Goal: Task Accomplishment & Management: Manage account settings

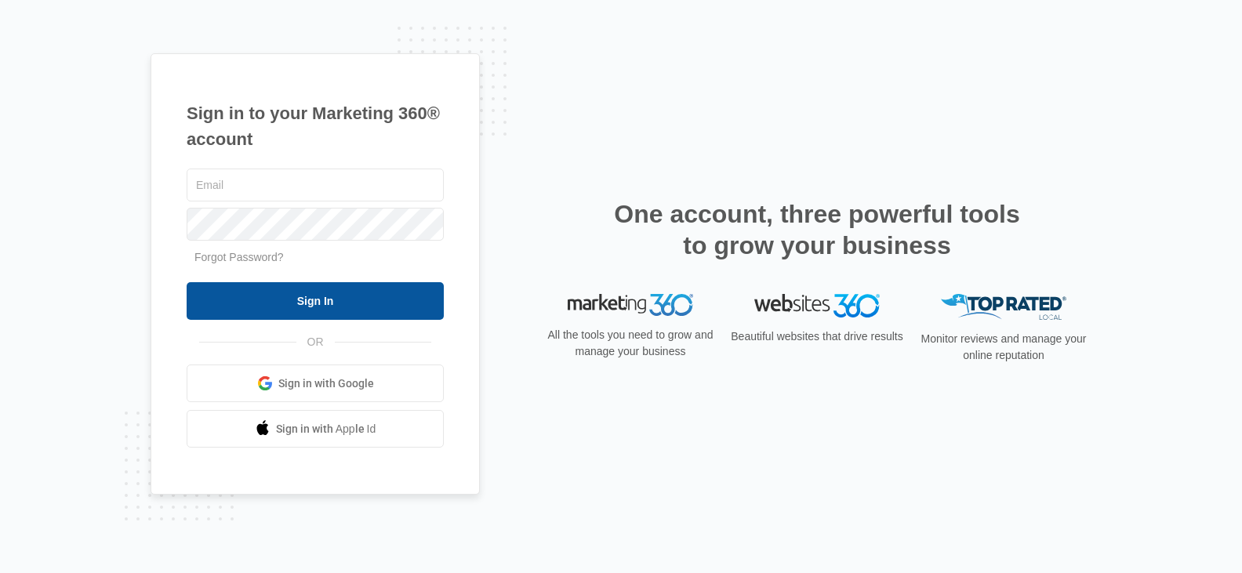
type input "[EMAIL_ADDRESS][DOMAIN_NAME]"
click at [293, 301] on input "Sign In" at bounding box center [315, 301] width 257 height 38
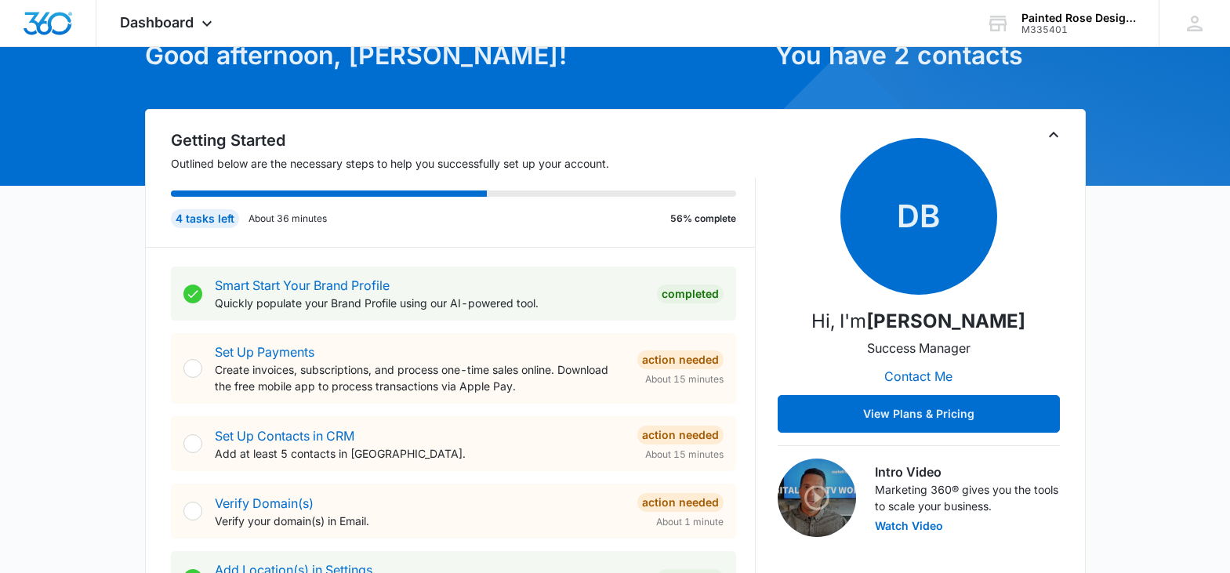
scroll to position [93, 0]
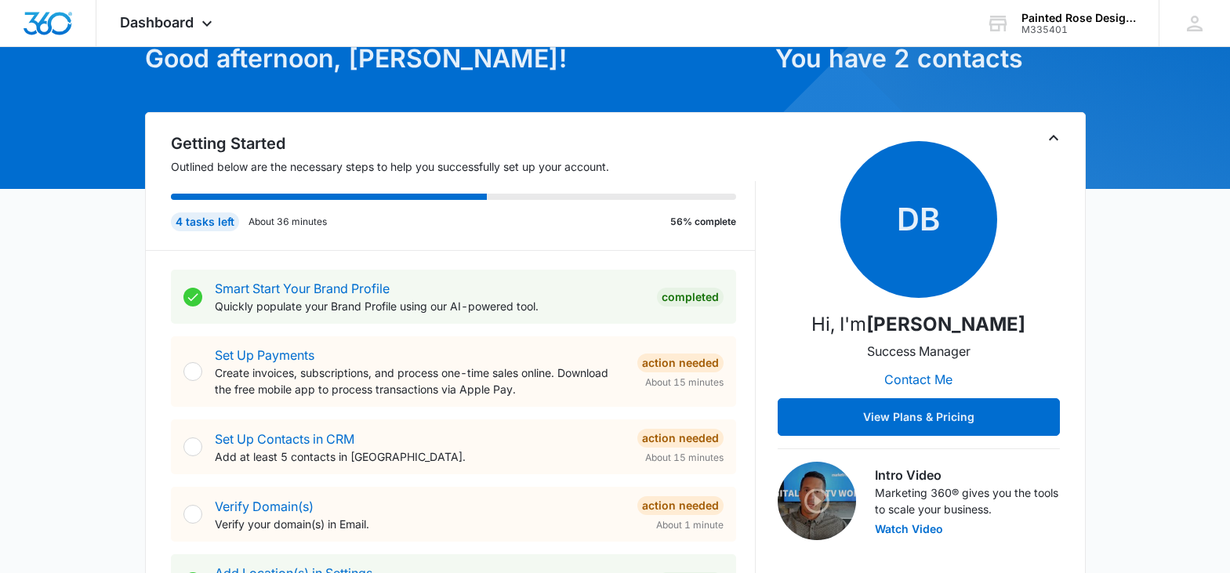
click at [194, 27] on span "Dashboard" at bounding box center [157, 22] width 74 height 16
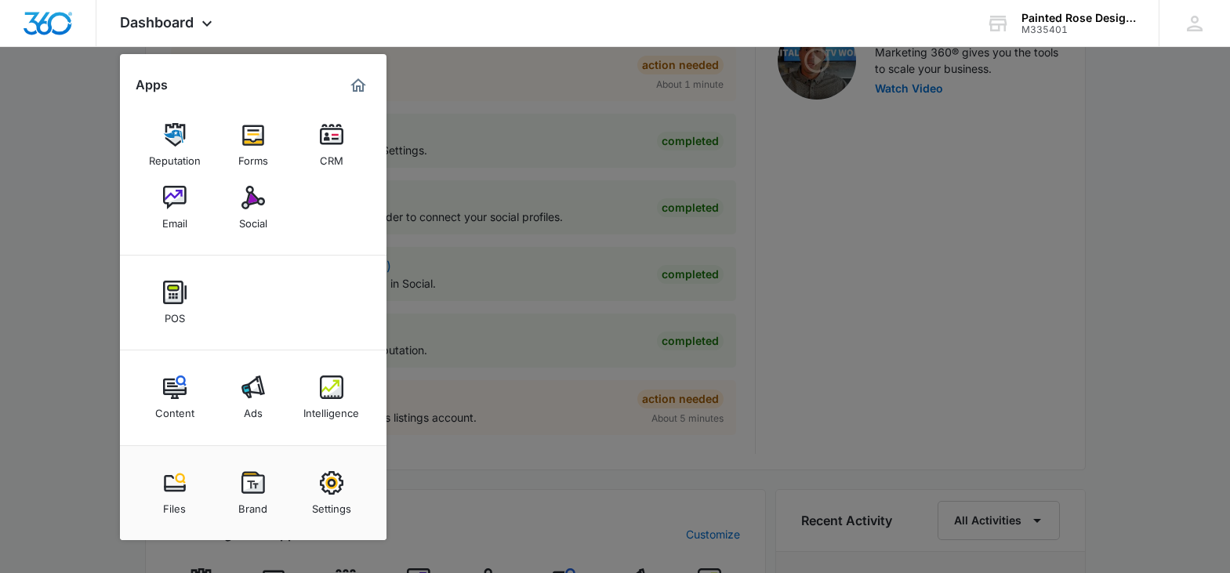
scroll to position [877, 0]
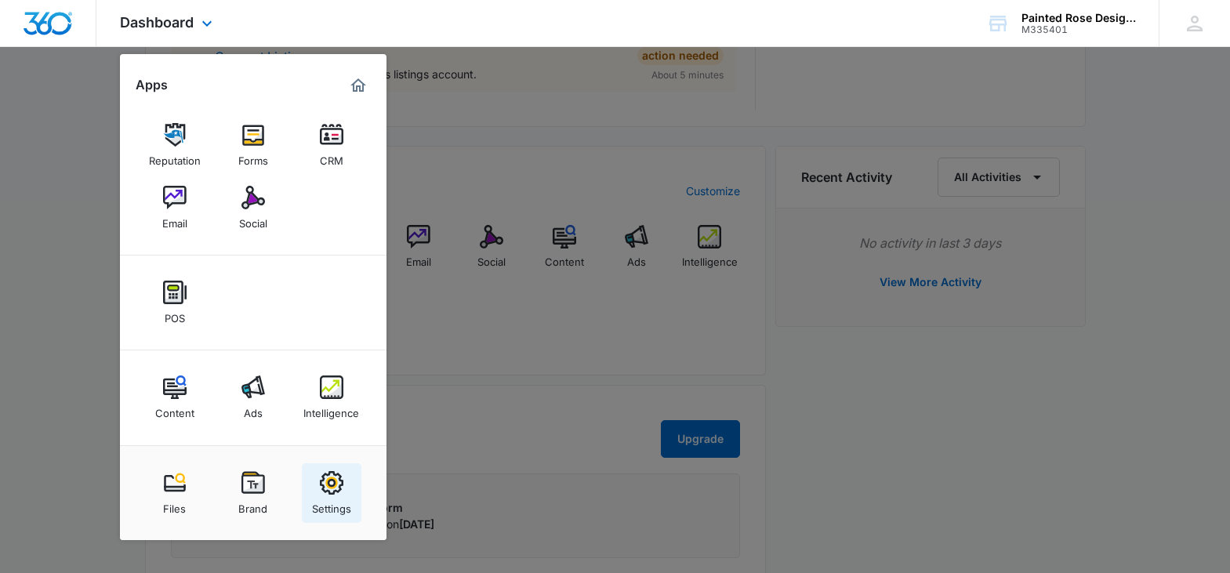
click at [328, 482] on img at bounding box center [332, 483] width 24 height 24
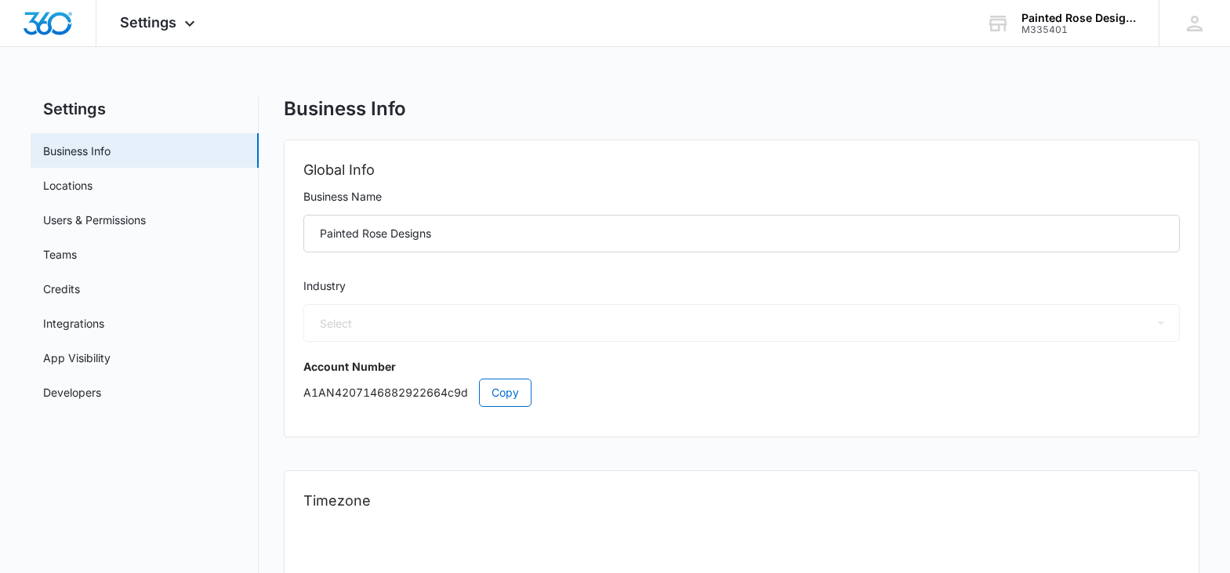
select select "52"
select select "US"
select select "America/Denver"
drag, startPoint x: 181, startPoint y: 142, endPoint x: 190, endPoint y: 147, distance: 10.2
click at [111, 143] on link "Business Info" at bounding box center [76, 151] width 67 height 16
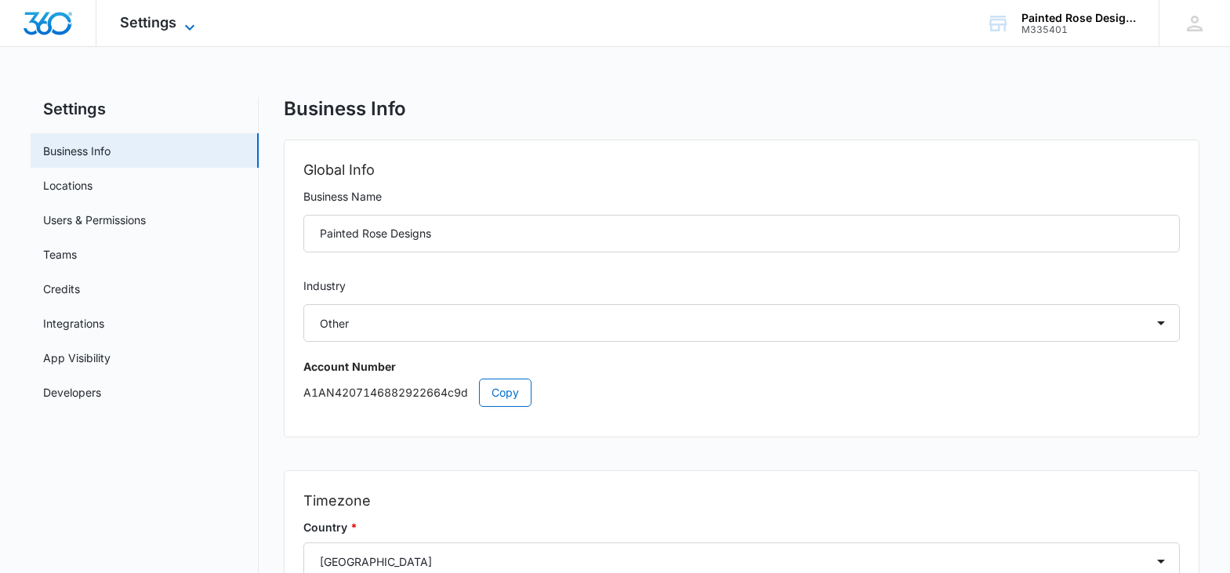
click at [191, 26] on icon at bounding box center [189, 27] width 19 height 19
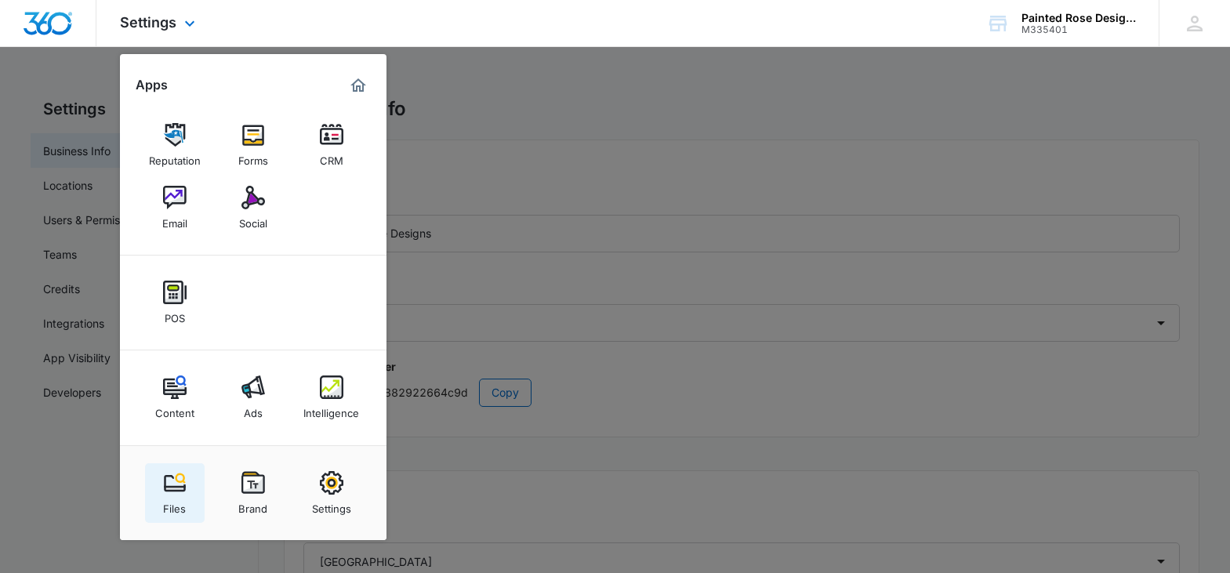
click at [173, 488] on img at bounding box center [175, 483] width 24 height 24
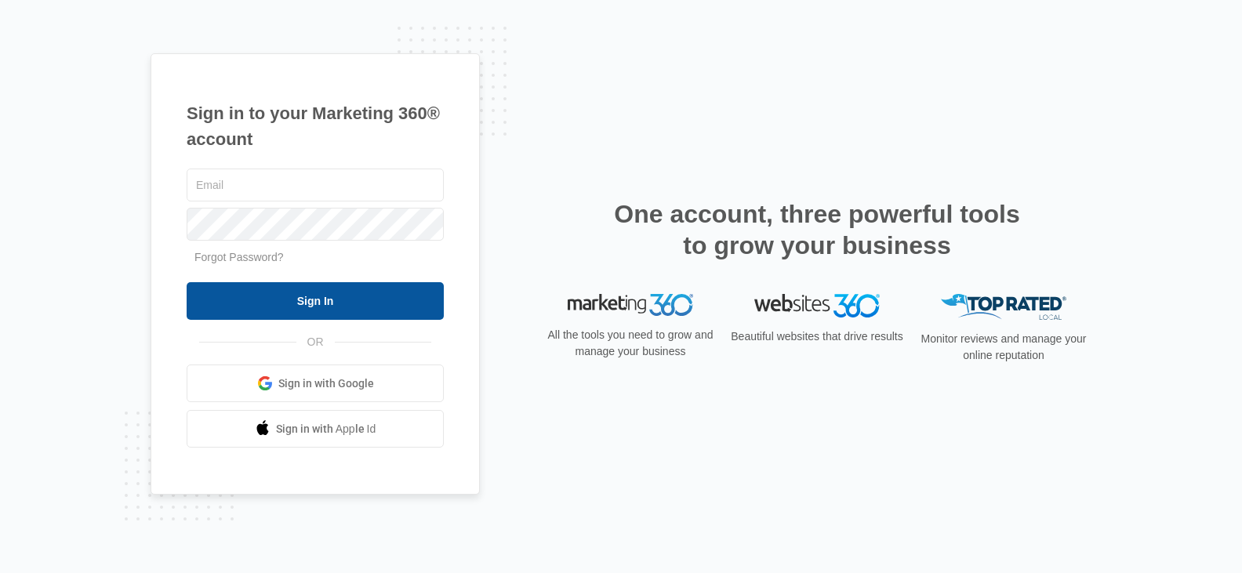
type input "[EMAIL_ADDRESS][DOMAIN_NAME]"
click at [281, 298] on input "Sign In" at bounding box center [315, 301] width 257 height 38
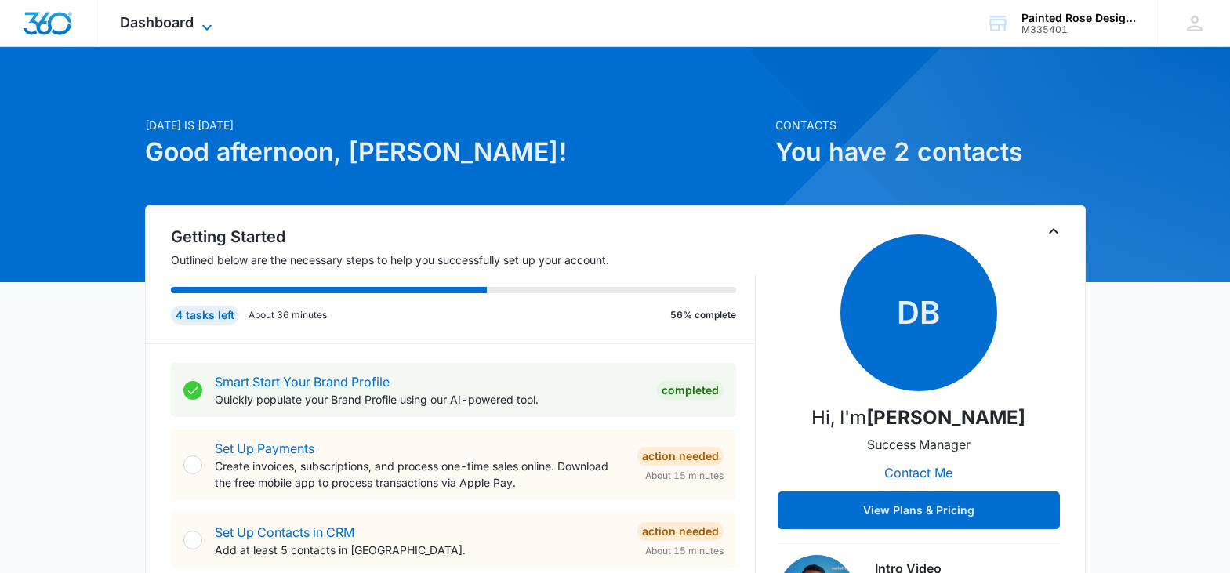
click at [203, 24] on icon at bounding box center [207, 27] width 19 height 19
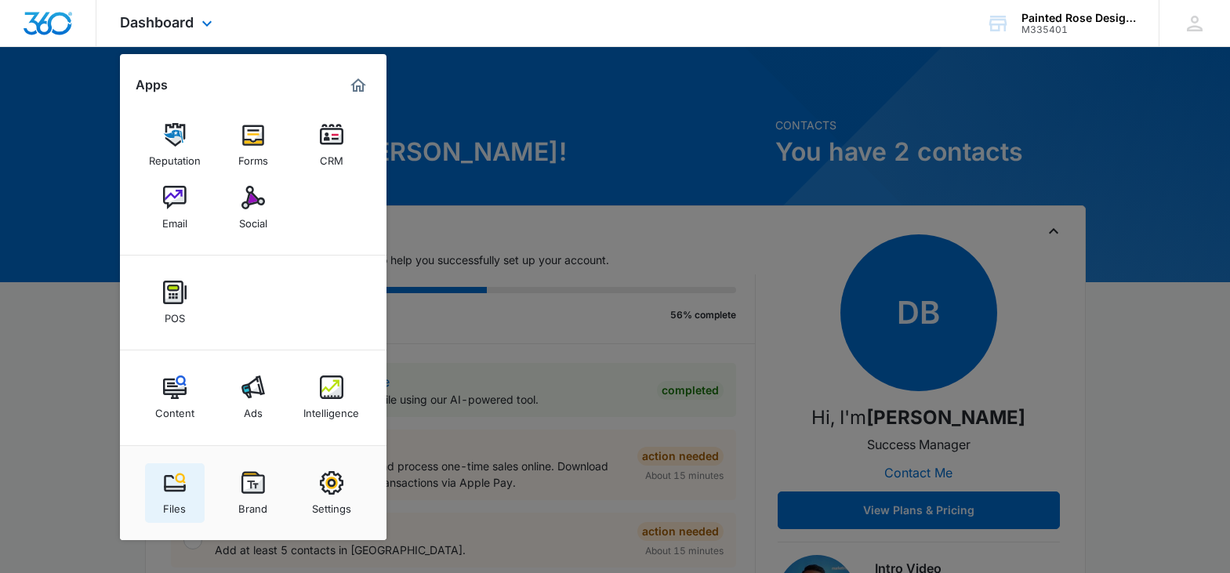
click at [172, 484] on img at bounding box center [175, 483] width 24 height 24
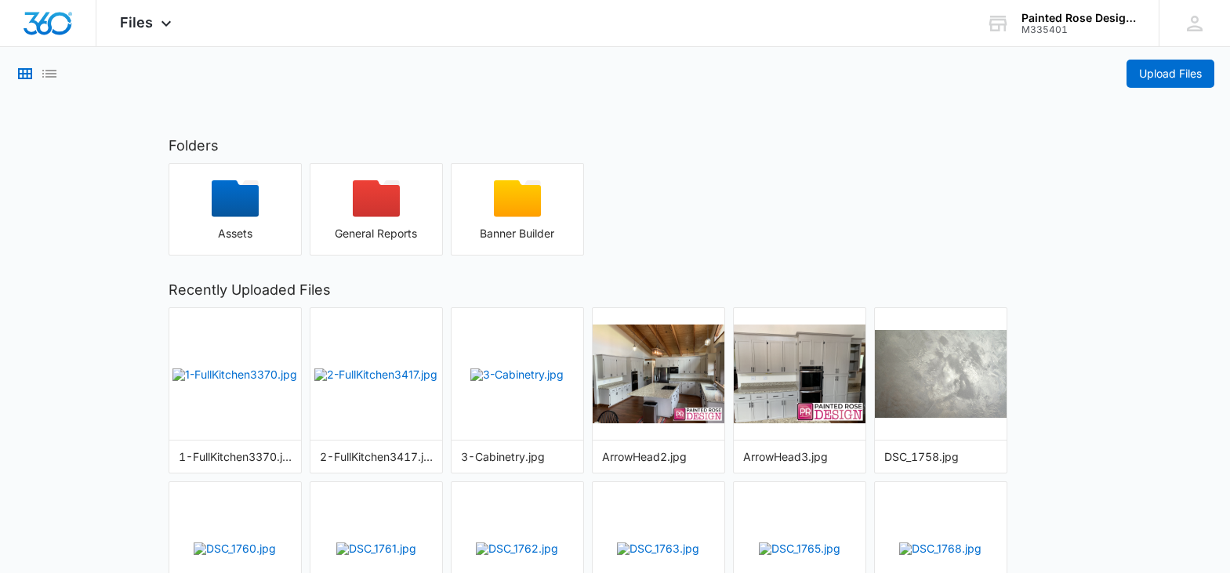
click at [697, 185] on div "Assets General Reports Banner Builder" at bounding box center [616, 209] width 894 height 93
click at [1155, 71] on span "Upload Files" at bounding box center [1170, 73] width 63 height 17
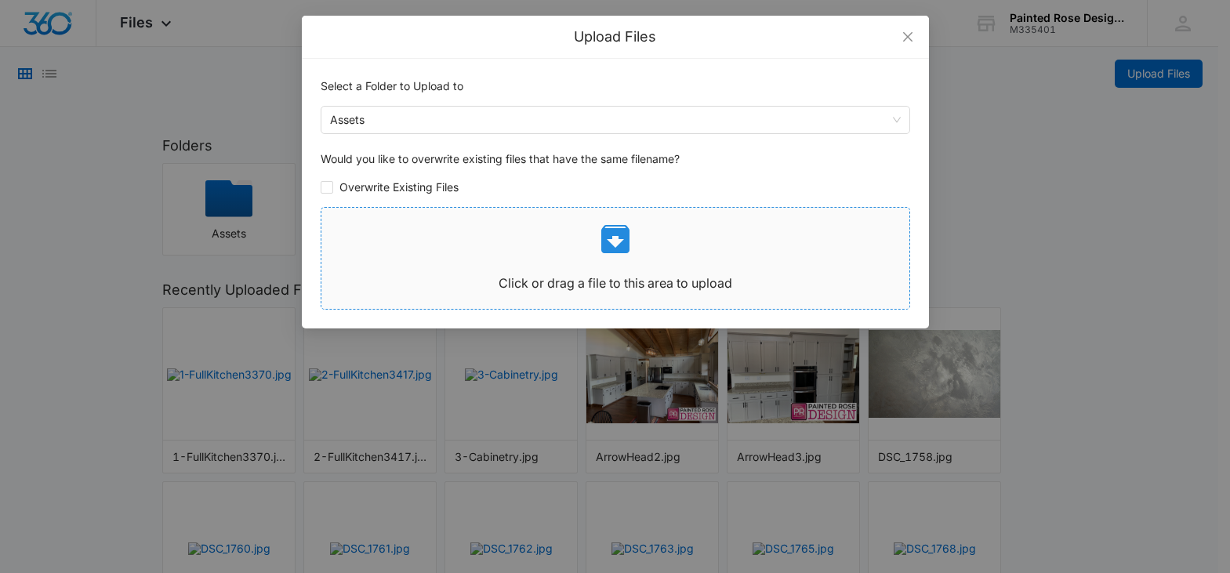
click at [619, 238] on icon at bounding box center [615, 239] width 28 height 28
click at [910, 38] on icon "close" at bounding box center [908, 37] width 13 height 13
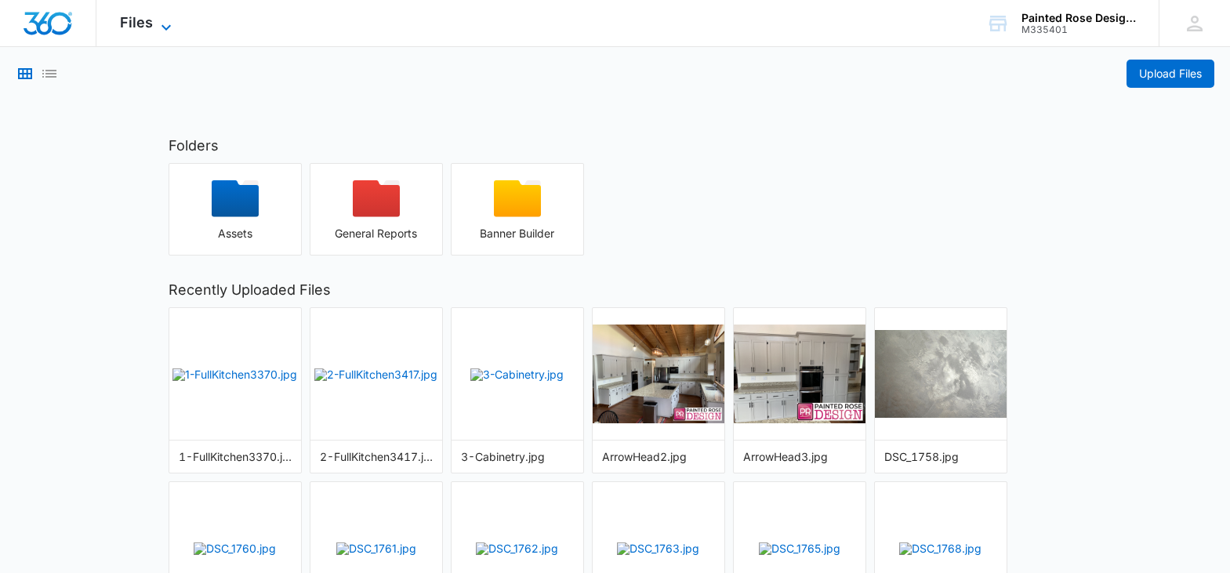
click at [165, 28] on icon at bounding box center [165, 26] width 9 height 5
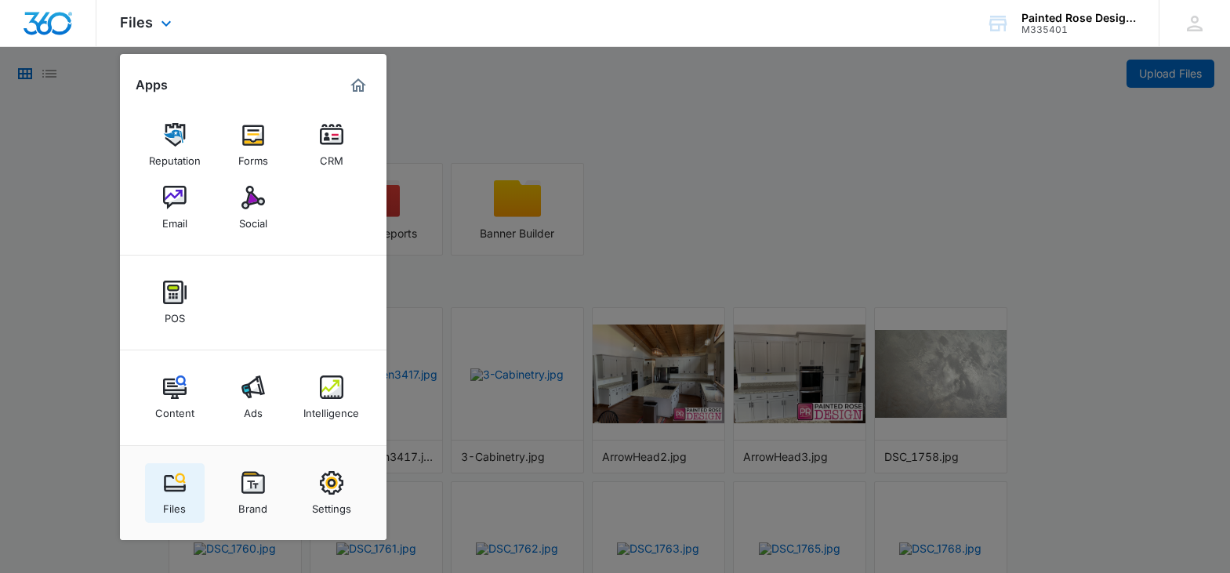
click at [178, 489] on img at bounding box center [175, 483] width 24 height 24
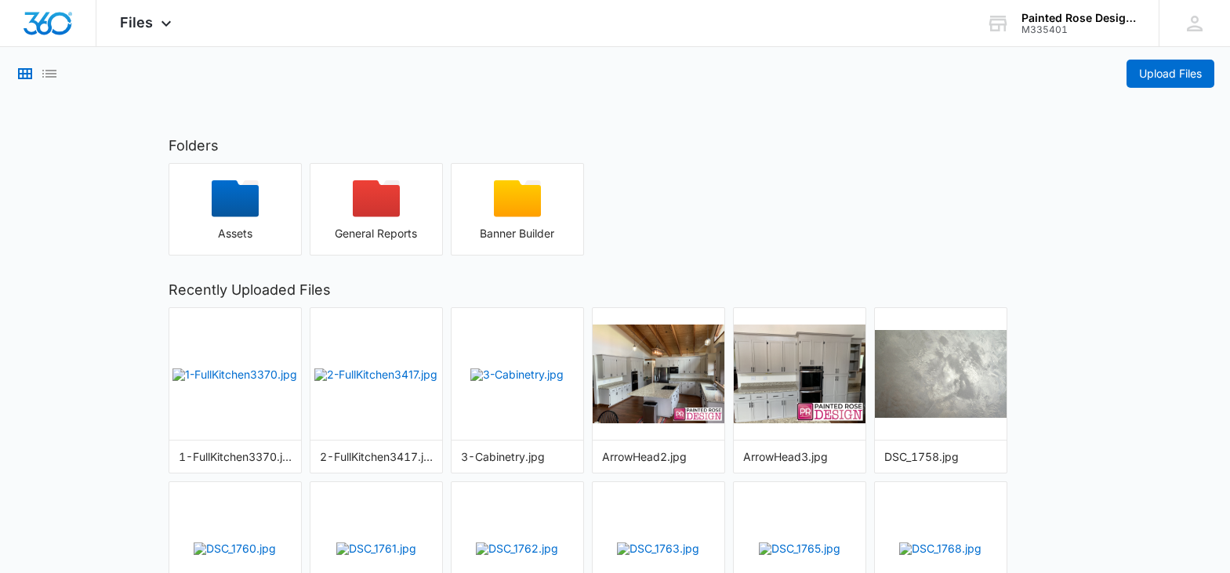
click at [1191, 263] on main "Upload Files Folders Assets General Reports Banner Builder Recently Uploaded Fi…" at bounding box center [615, 373] width 1230 height 652
click at [625, 25] on div "Files Apps Reputation Forms CRM Email Social POS Content Ads Intelligence Files…" at bounding box center [615, 23] width 1230 height 47
click at [167, 27] on icon at bounding box center [165, 26] width 9 height 5
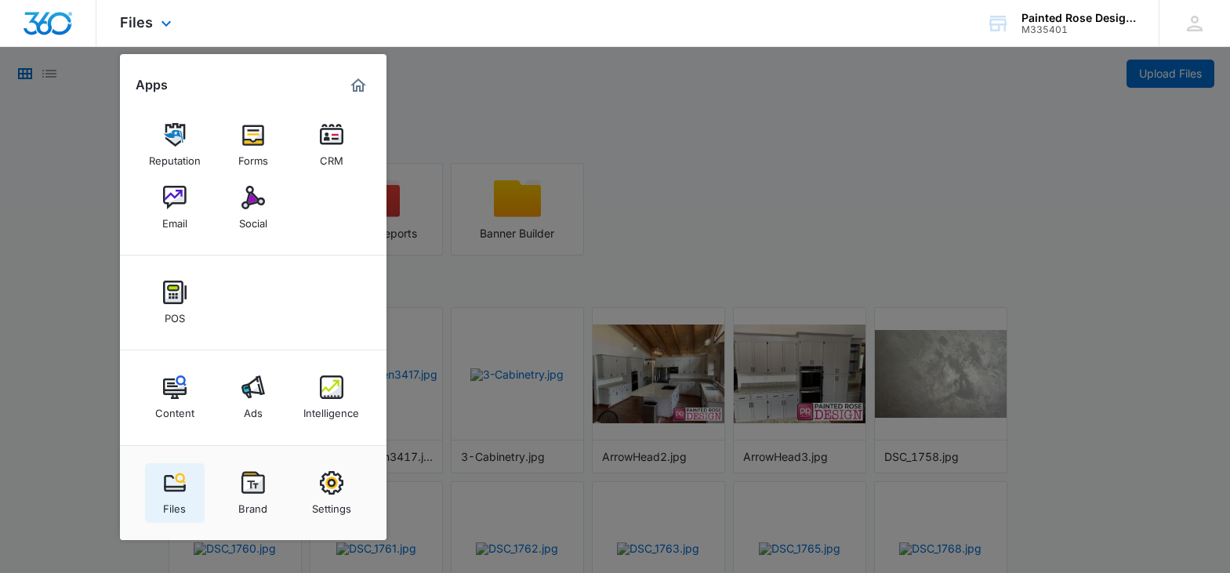
click at [177, 496] on div "Files" at bounding box center [174, 505] width 23 height 20
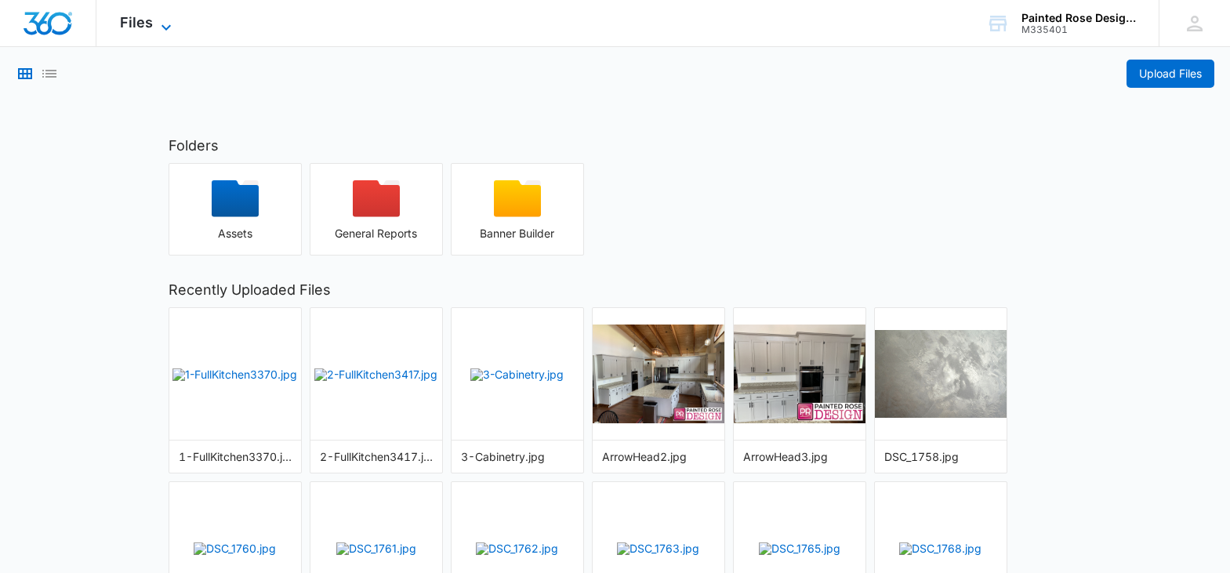
click at [162, 22] on icon at bounding box center [166, 27] width 19 height 19
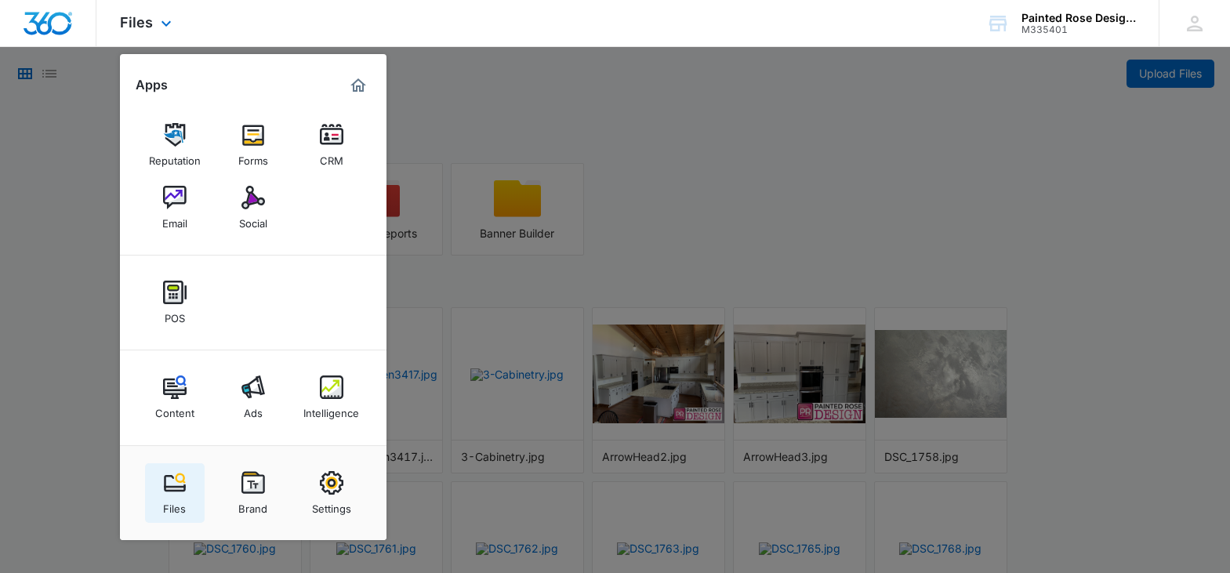
click at [172, 483] on img at bounding box center [175, 483] width 24 height 24
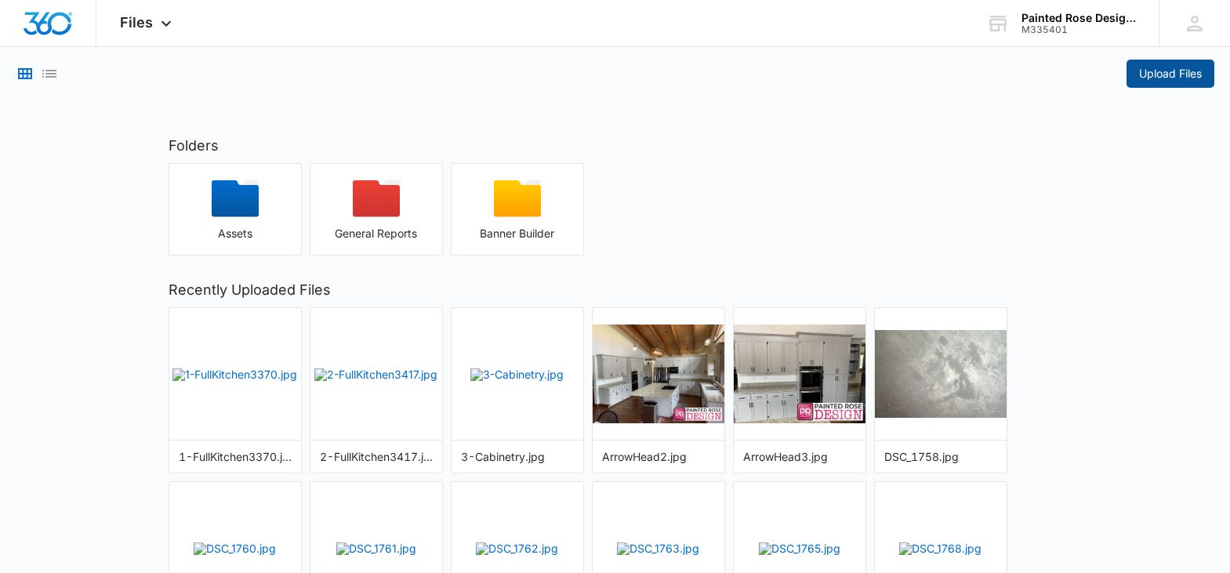
click at [1161, 71] on span "Upload Files" at bounding box center [1170, 73] width 63 height 17
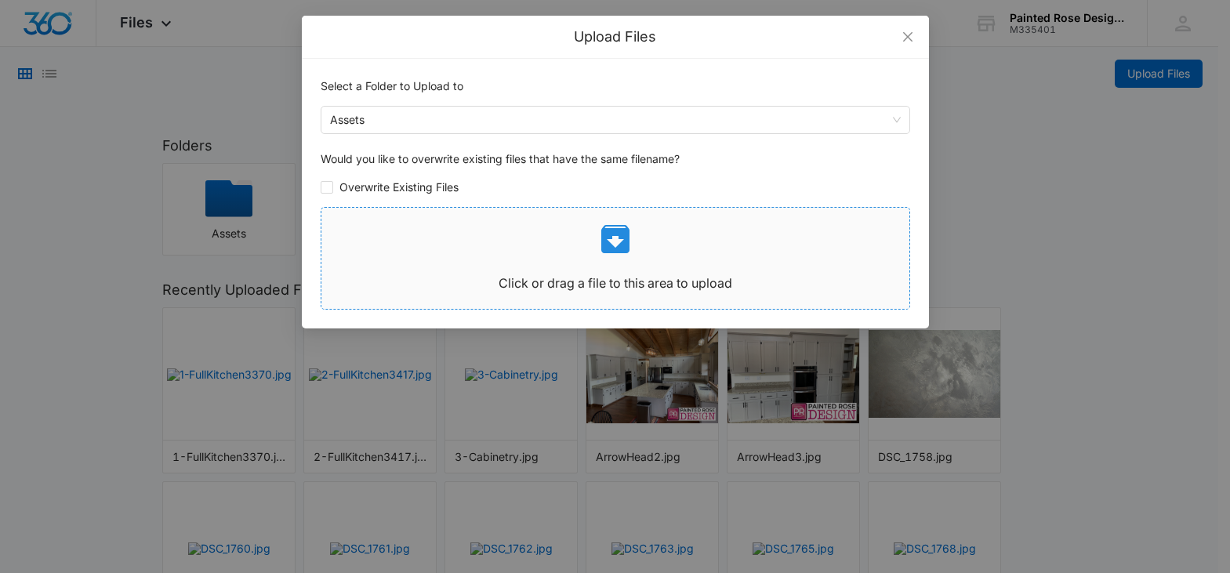
click at [620, 239] on icon at bounding box center [615, 239] width 28 height 28
click at [907, 34] on icon "close" at bounding box center [908, 37] width 13 height 13
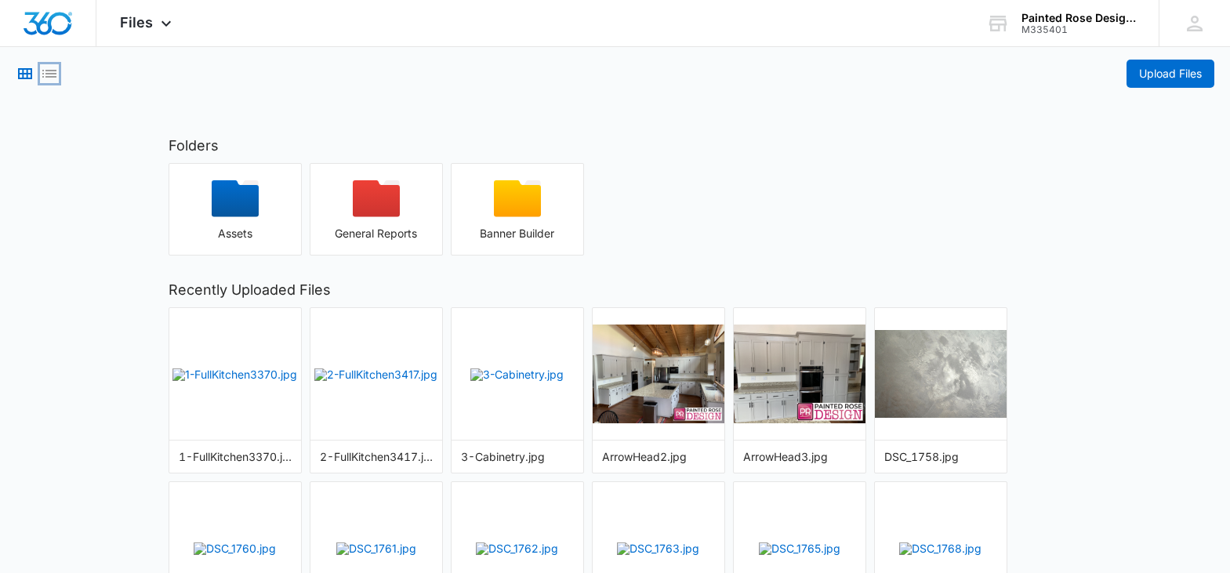
click at [51, 73] on icon "List View" at bounding box center [49, 74] width 14 height 8
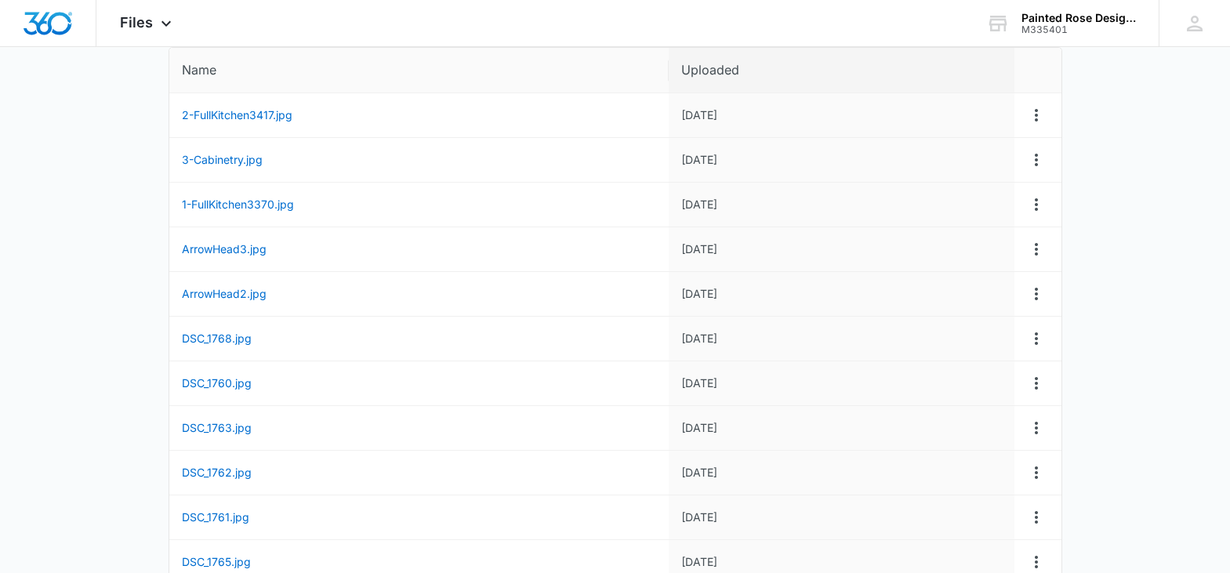
scroll to position [345, 0]
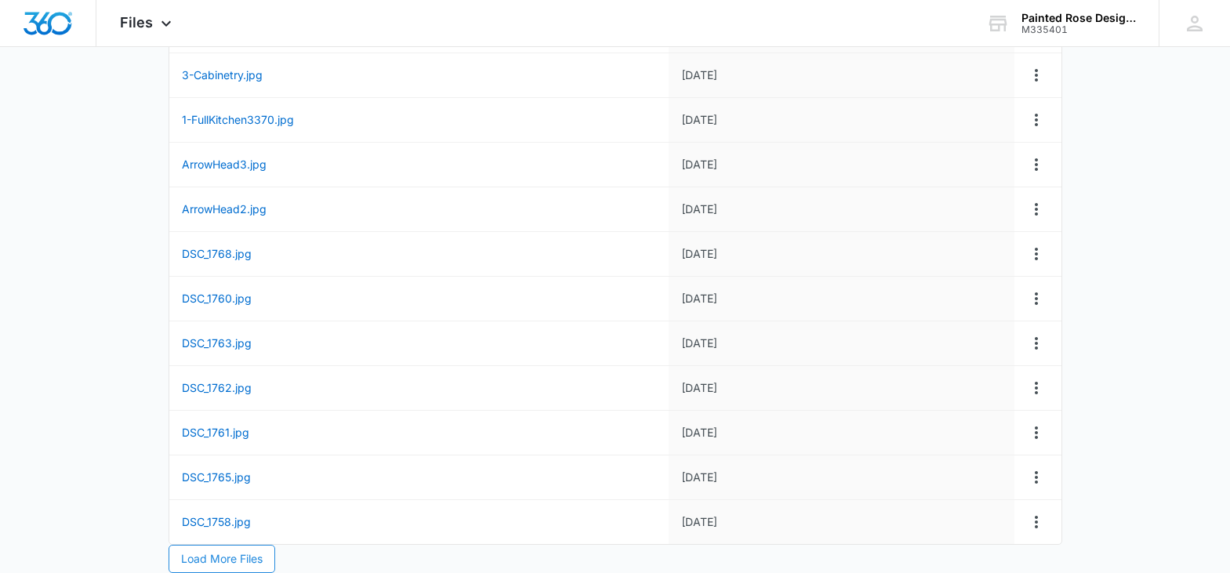
click at [228, 560] on span "Load More Files" at bounding box center [222, 558] width 82 height 17
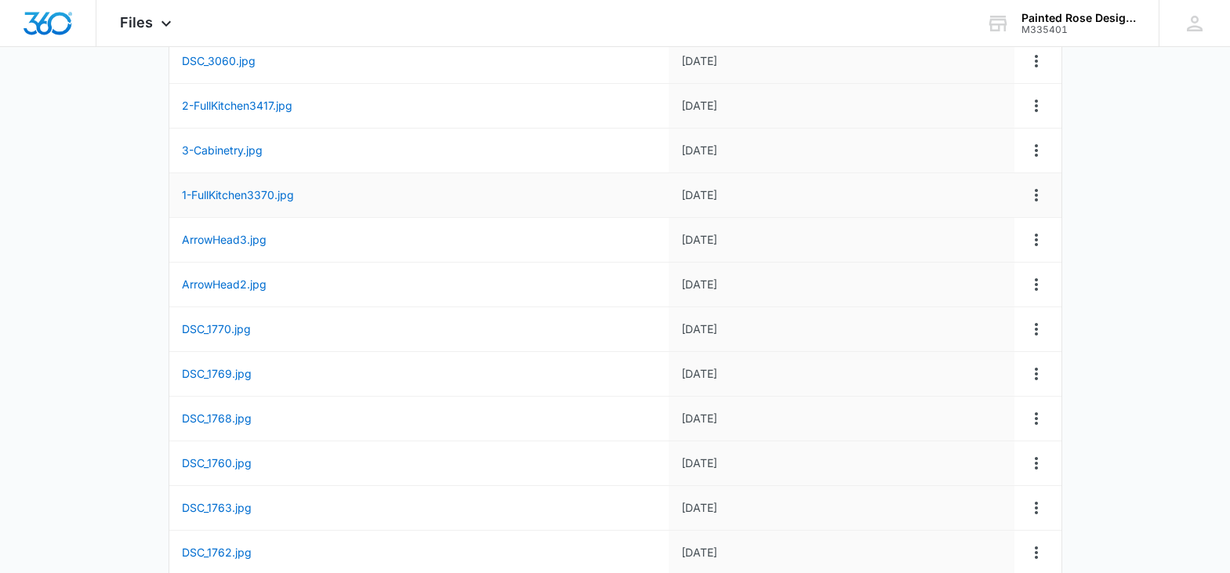
scroll to position [881, 0]
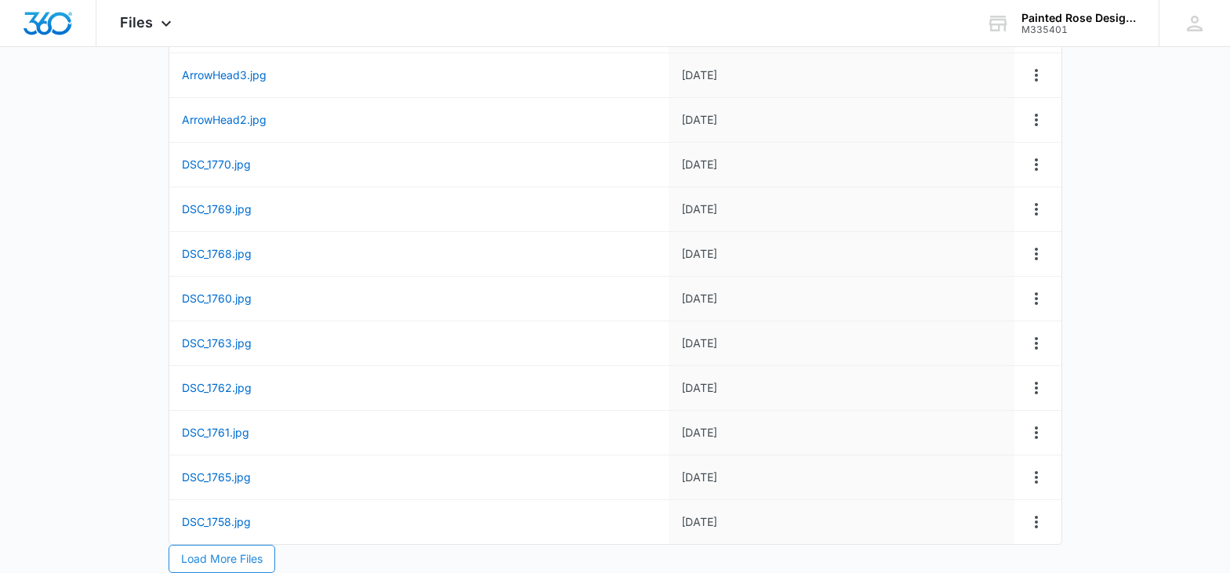
click at [207, 557] on span "Load More Files" at bounding box center [222, 558] width 82 height 17
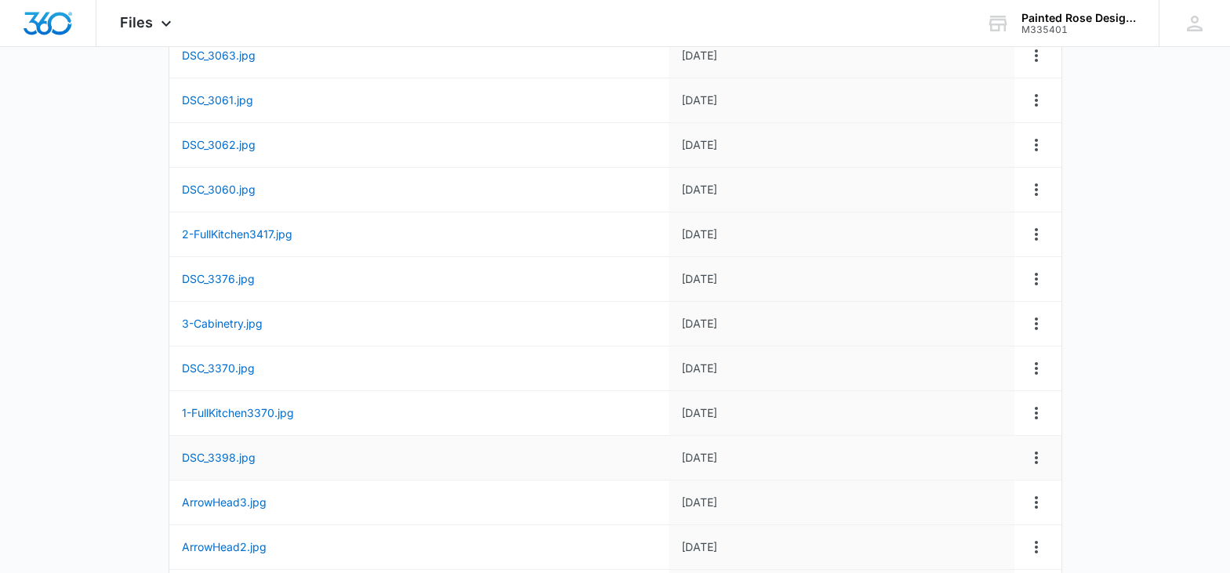
scroll to position [1417, 0]
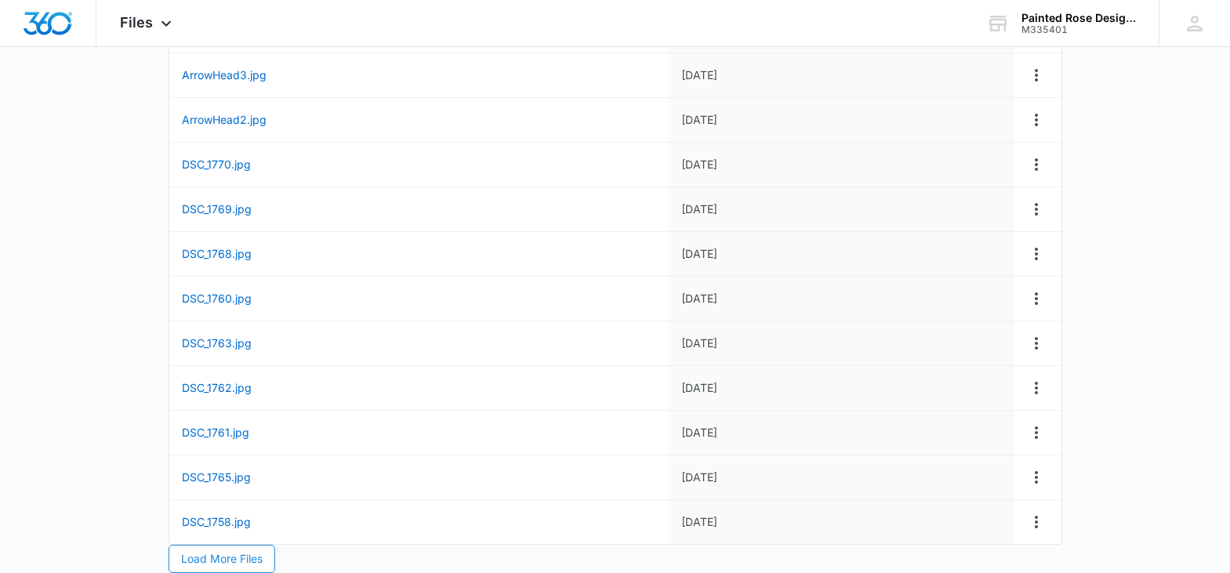
click at [220, 562] on span "Load More Files" at bounding box center [222, 558] width 82 height 17
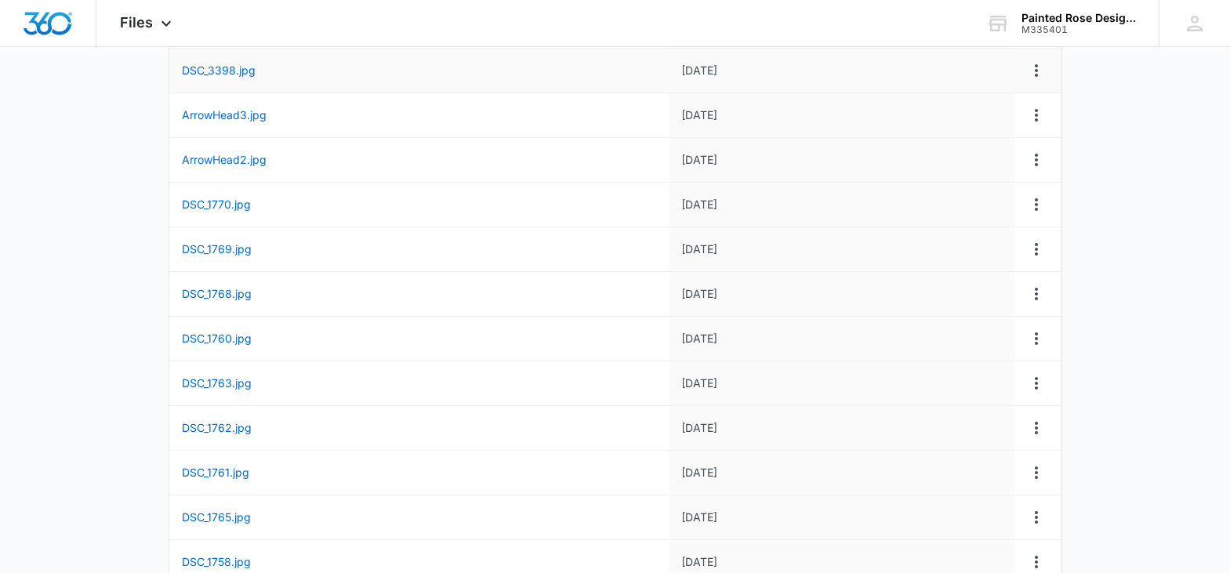
scroll to position [1954, 0]
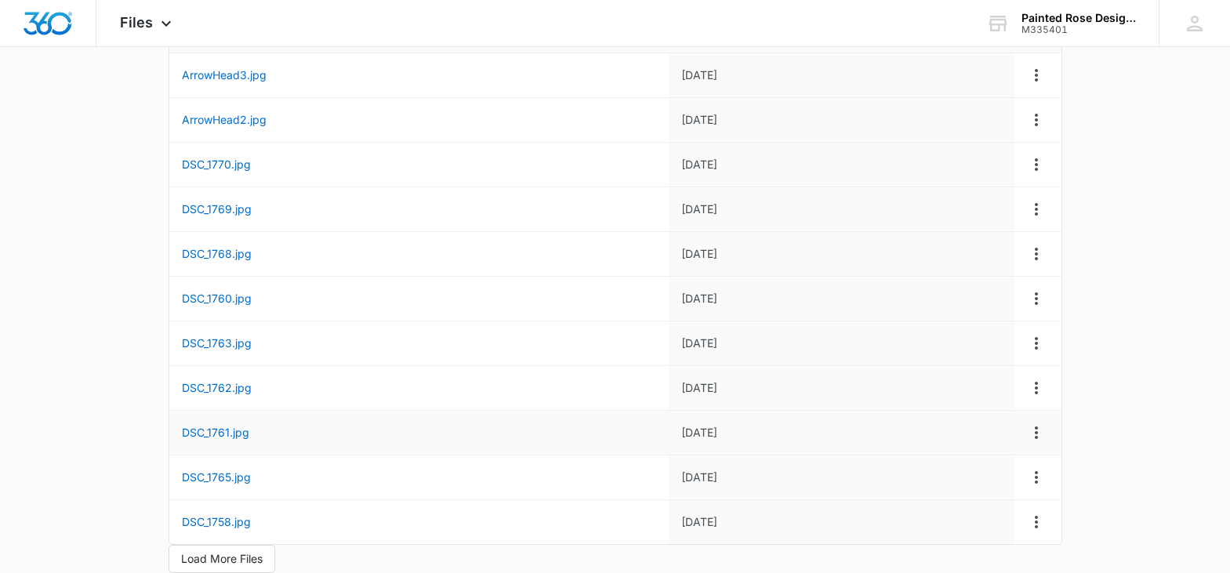
click at [570, 418] on td "DSC_1761.jpg" at bounding box center [418, 433] width 499 height 45
click at [220, 561] on span "Load More Files" at bounding box center [222, 558] width 82 height 17
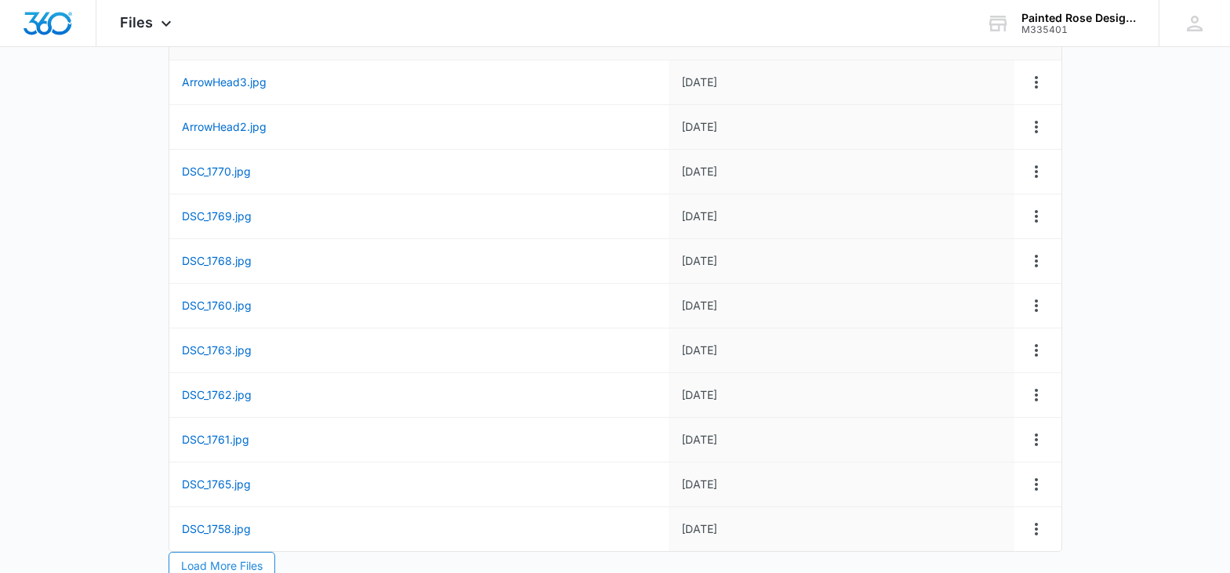
scroll to position [2490, 0]
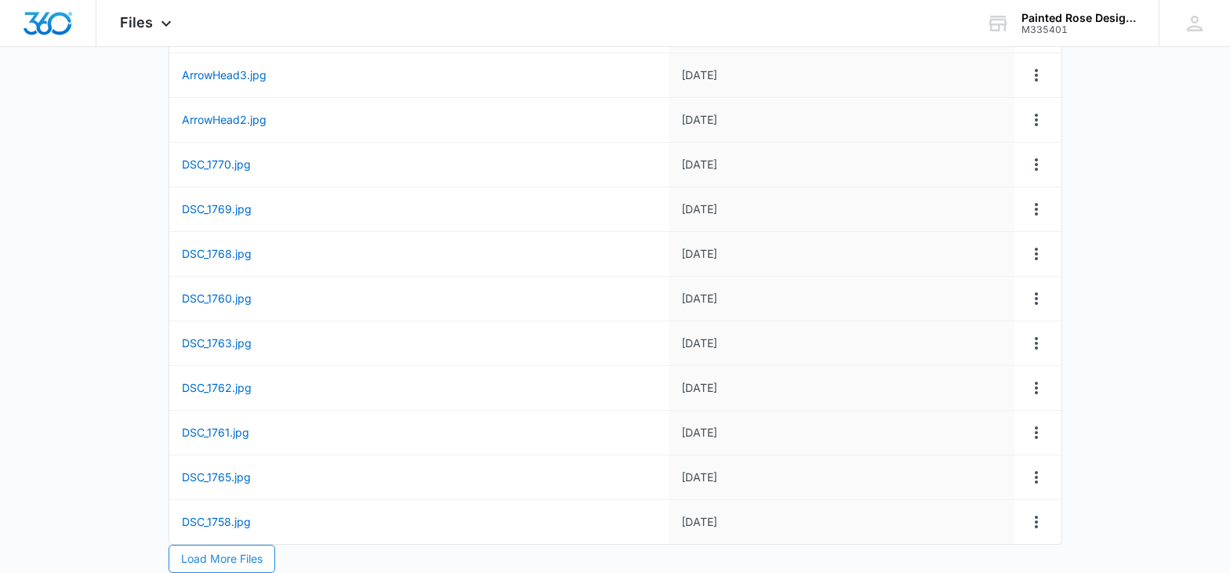
click at [209, 563] on span "Load More Files" at bounding box center [222, 558] width 82 height 17
click at [205, 564] on span "DSC_3398.jpg" at bounding box center [219, 566] width 74 height 13
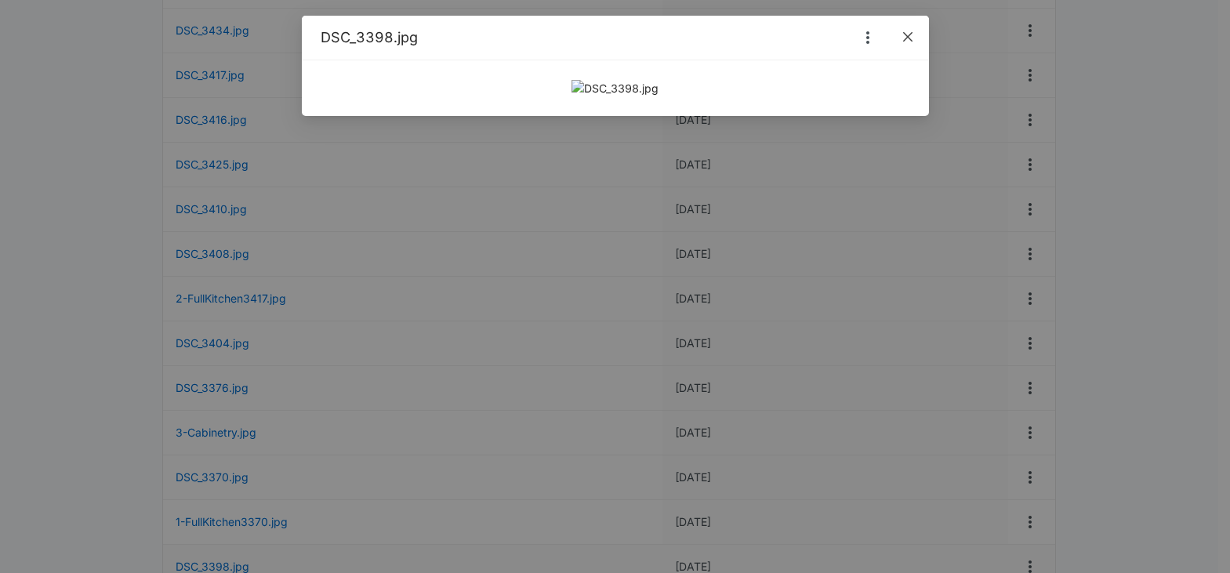
click at [909, 31] on icon "close" at bounding box center [908, 37] width 13 height 13
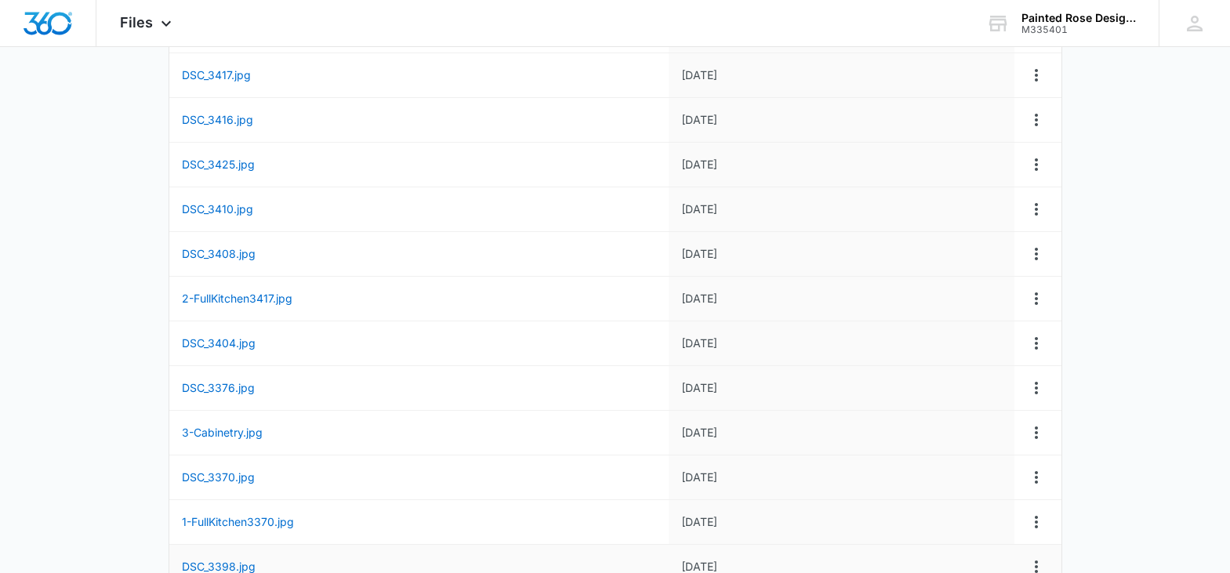
drag, startPoint x: 28, startPoint y: 0, endPoint x: 53, endPoint y: 103, distance: 105.7
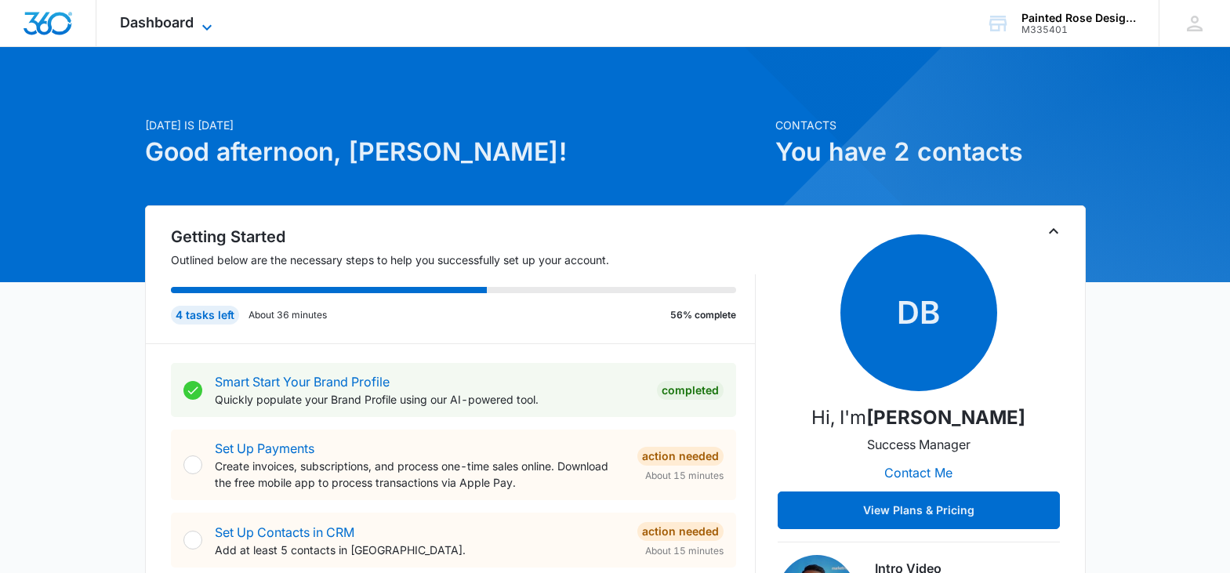
click at [207, 27] on icon at bounding box center [207, 27] width 19 height 19
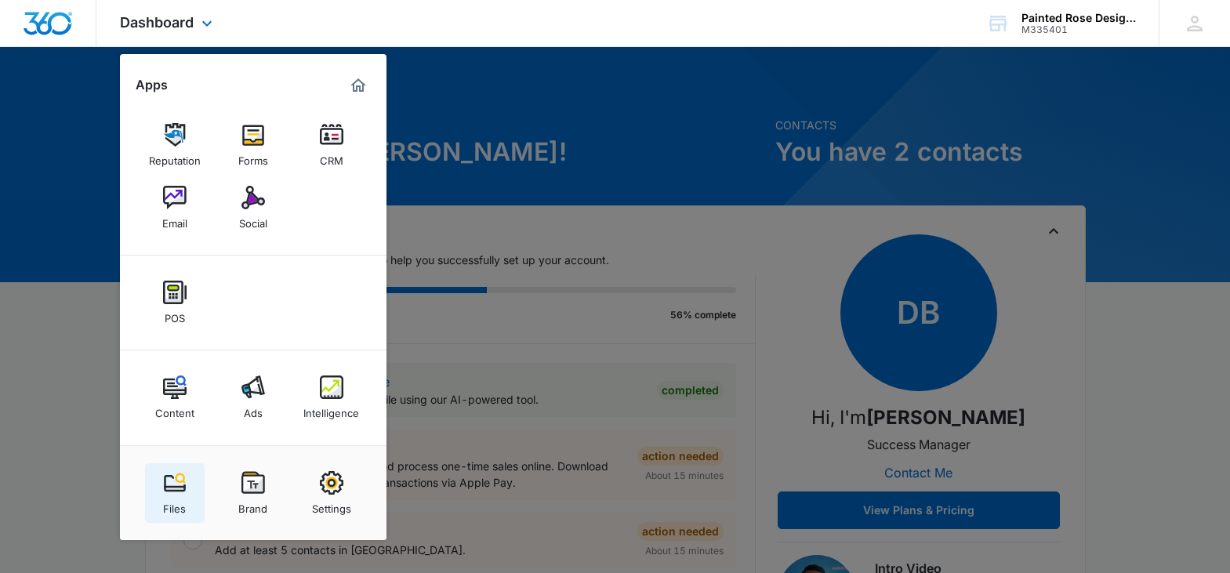
click at [176, 501] on div "Files" at bounding box center [174, 505] width 23 height 20
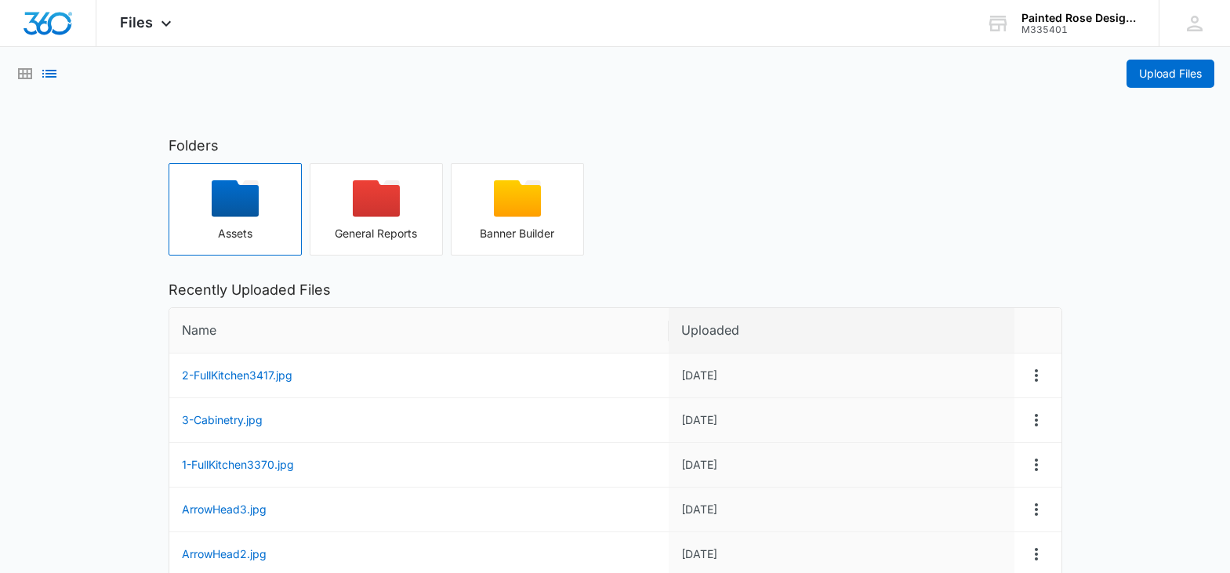
click at [237, 200] on icon "button" at bounding box center [235, 198] width 47 height 37
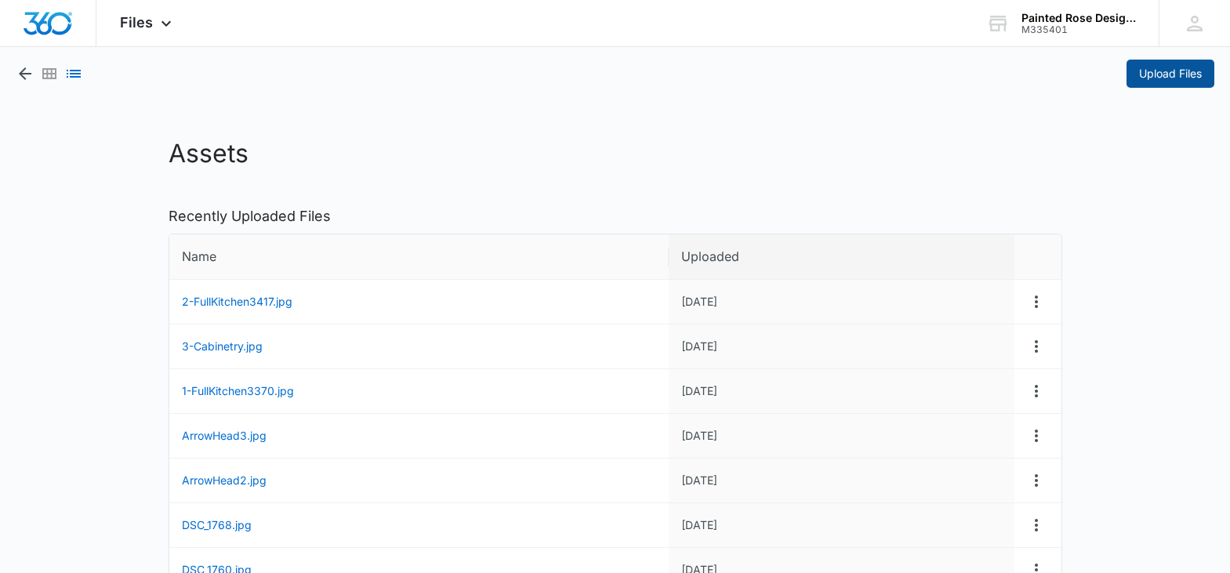
click at [1150, 73] on span "Upload Files" at bounding box center [1170, 73] width 63 height 17
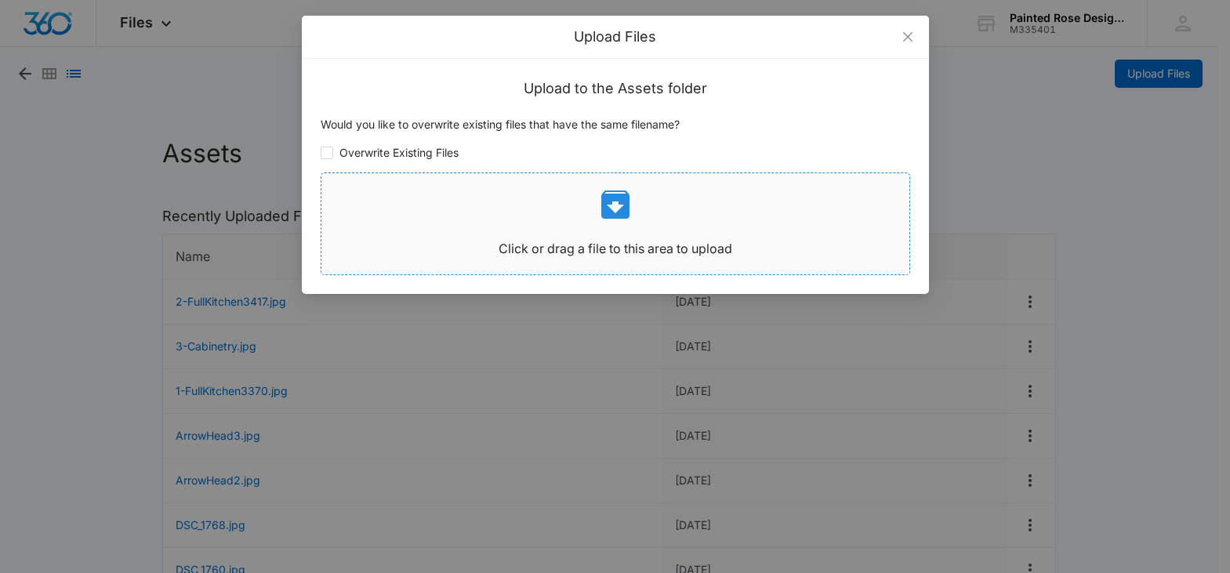
click at [616, 205] on icon at bounding box center [616, 205] width 38 height 38
click at [910, 35] on icon "close" at bounding box center [908, 37] width 13 height 13
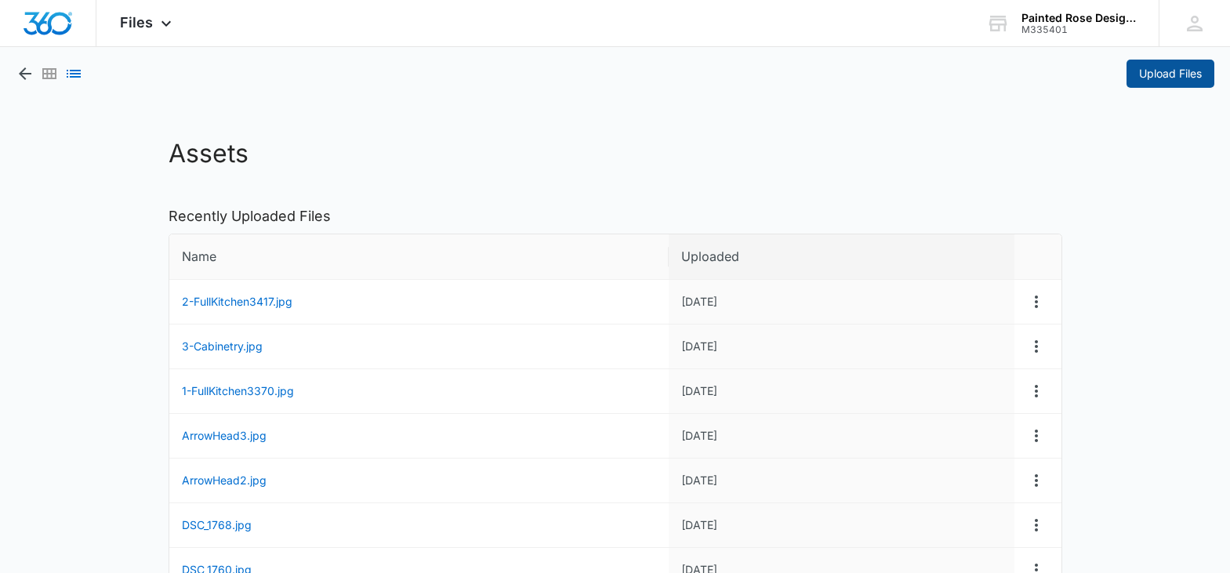
click at [1168, 75] on span "Upload Files" at bounding box center [1170, 73] width 63 height 17
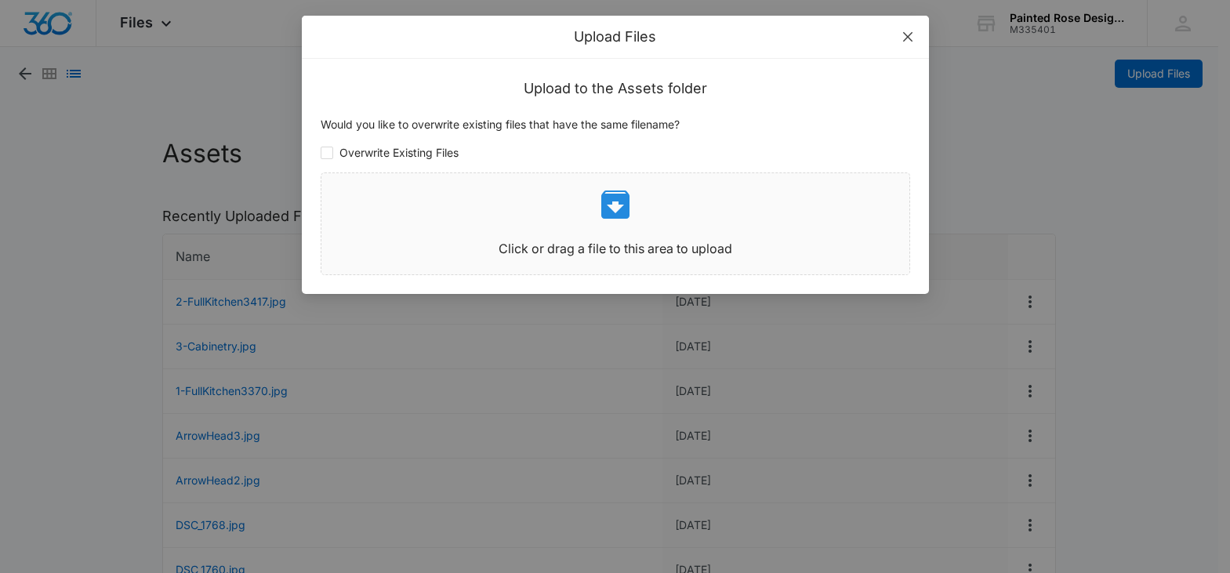
click at [912, 36] on icon "close" at bounding box center [908, 37] width 13 height 13
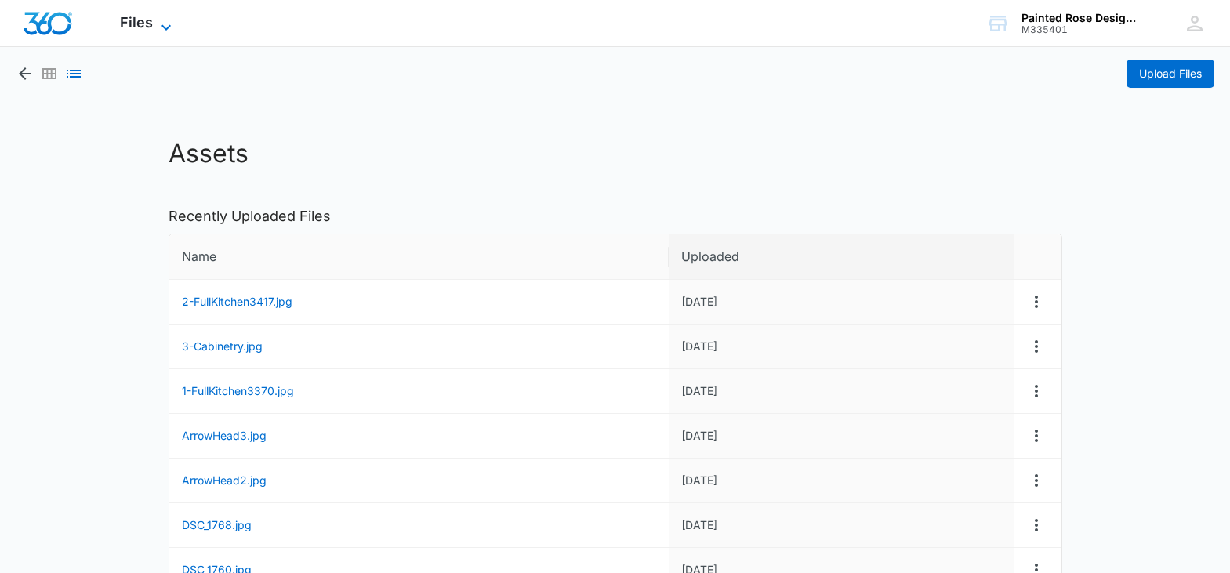
click at [161, 27] on icon at bounding box center [166, 27] width 19 height 19
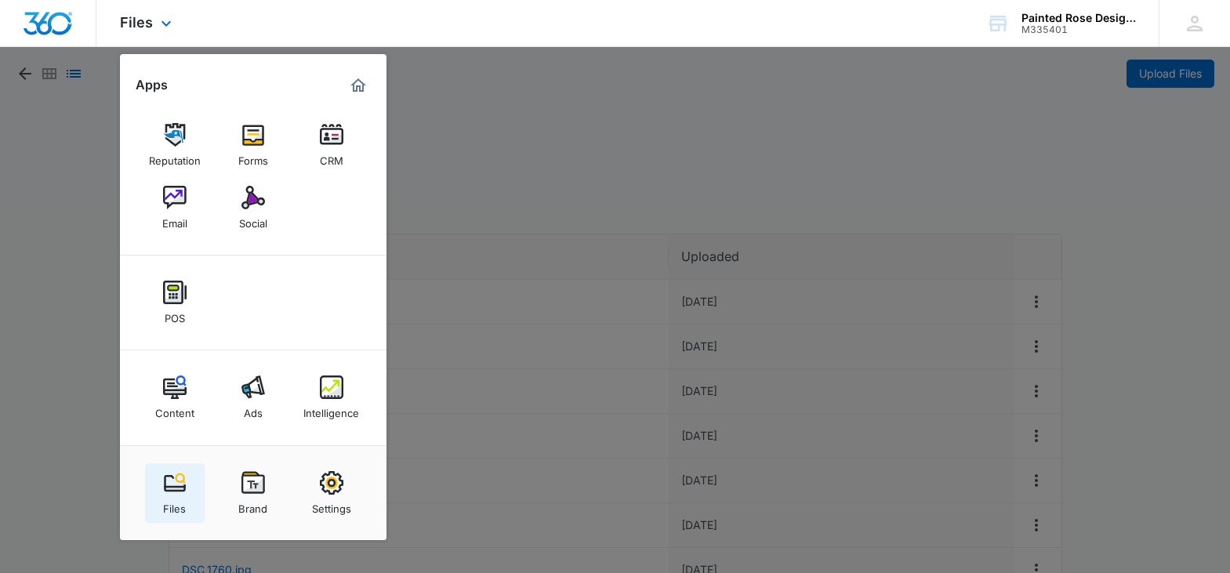
click at [180, 495] on div "Files" at bounding box center [174, 505] width 23 height 20
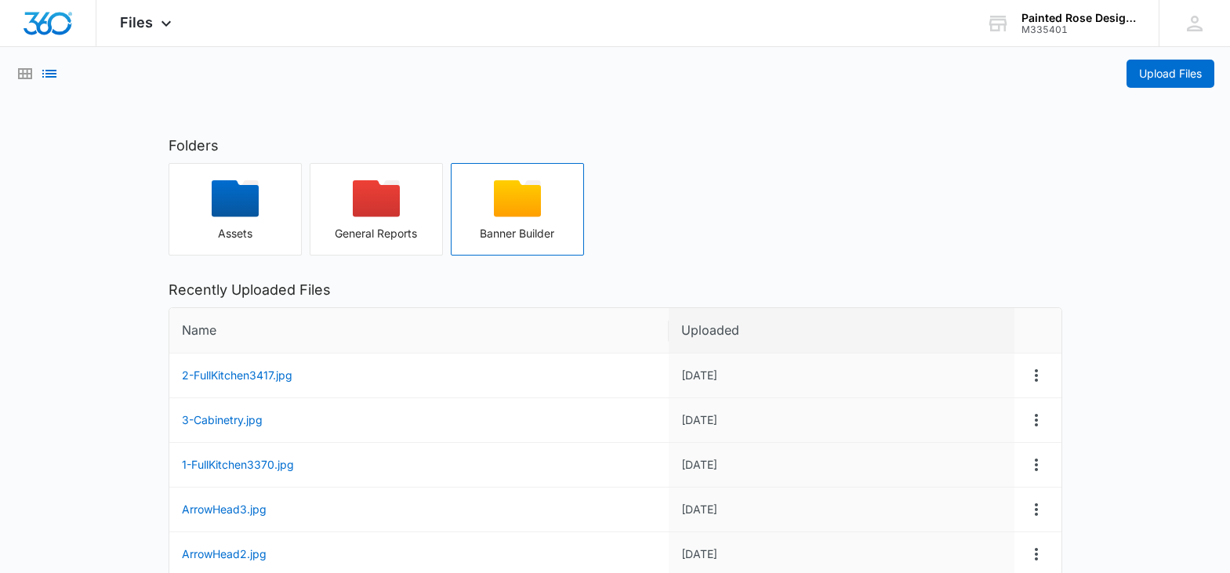
click at [494, 204] on icon "button" at bounding box center [517, 198] width 47 height 37
click at [166, 25] on icon at bounding box center [166, 27] width 19 height 19
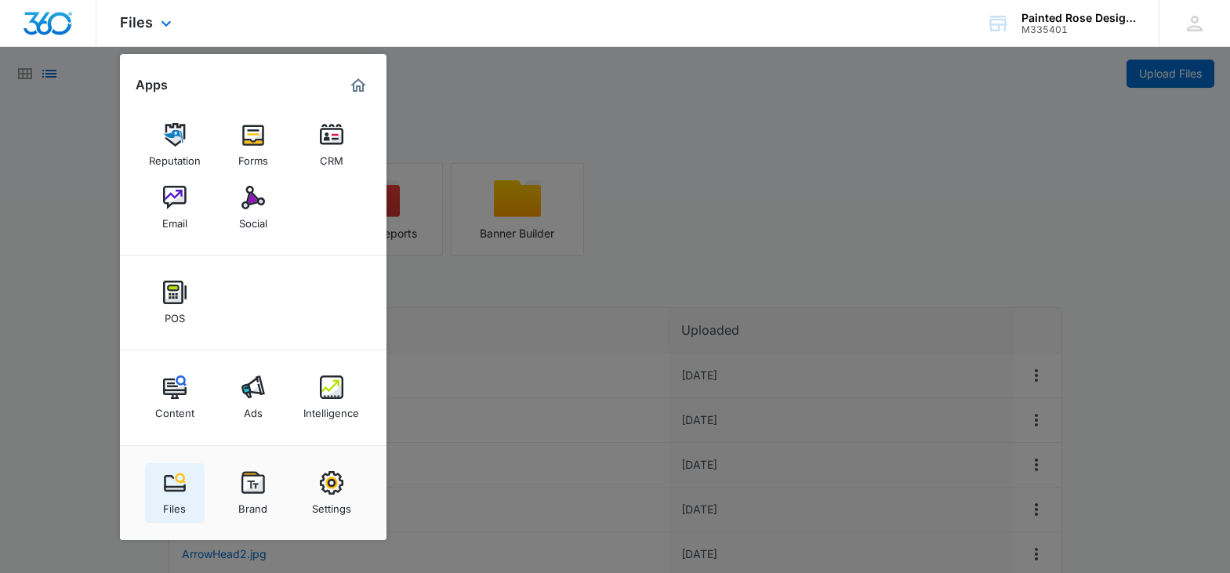
click at [176, 495] on div "Files" at bounding box center [174, 505] width 23 height 20
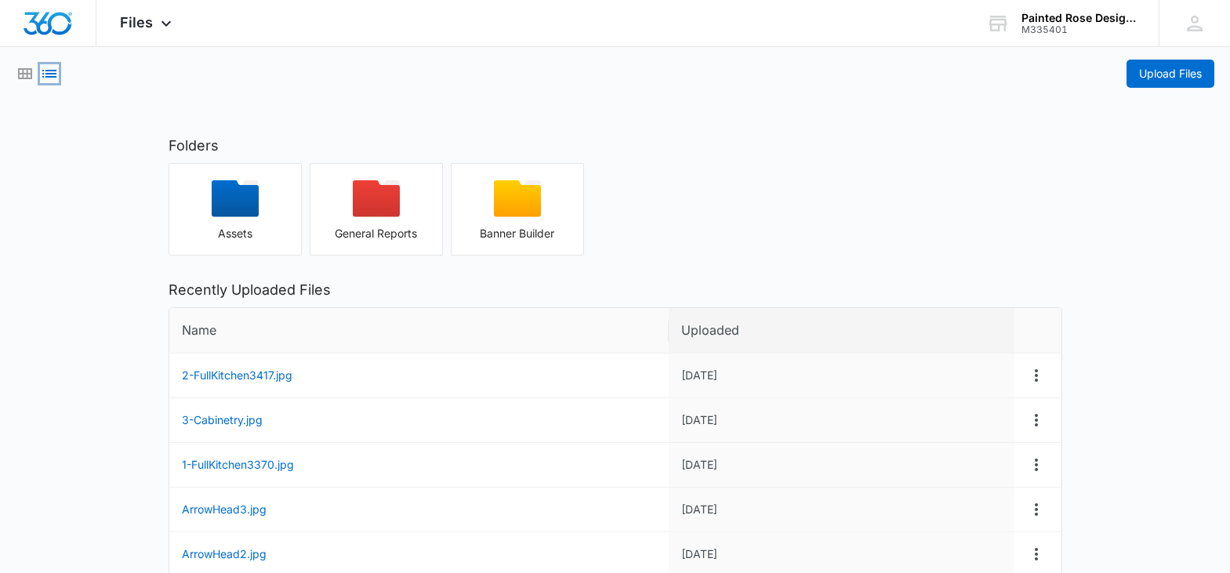
click at [52, 74] on icon "List View" at bounding box center [49, 74] width 14 height 8
click at [167, 26] on icon at bounding box center [165, 26] width 9 height 5
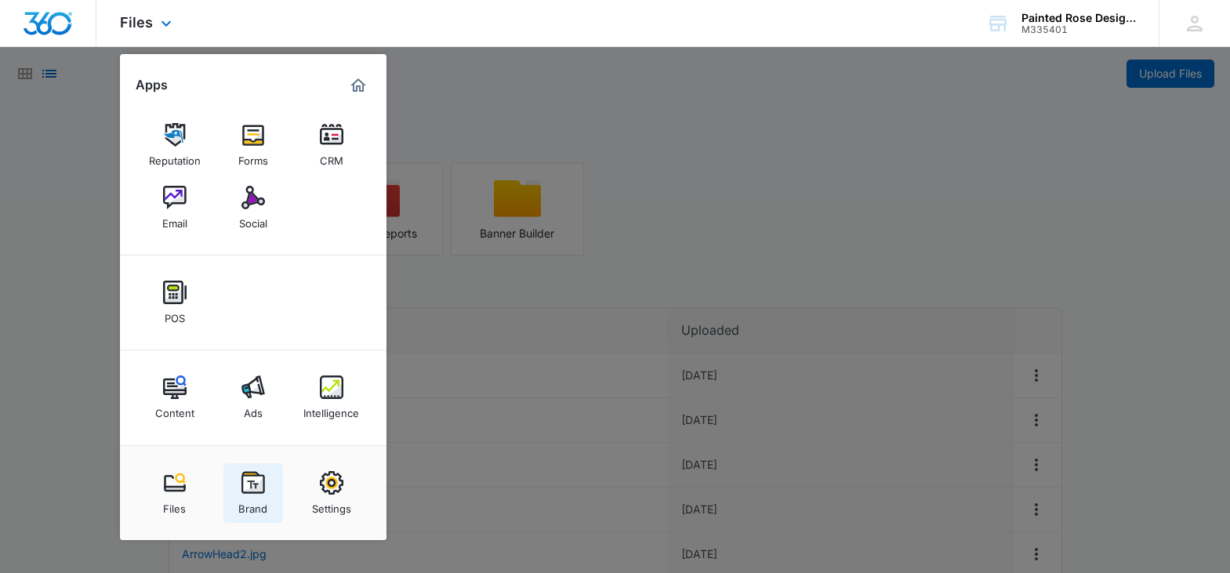
click at [256, 481] on img at bounding box center [253, 483] width 24 height 24
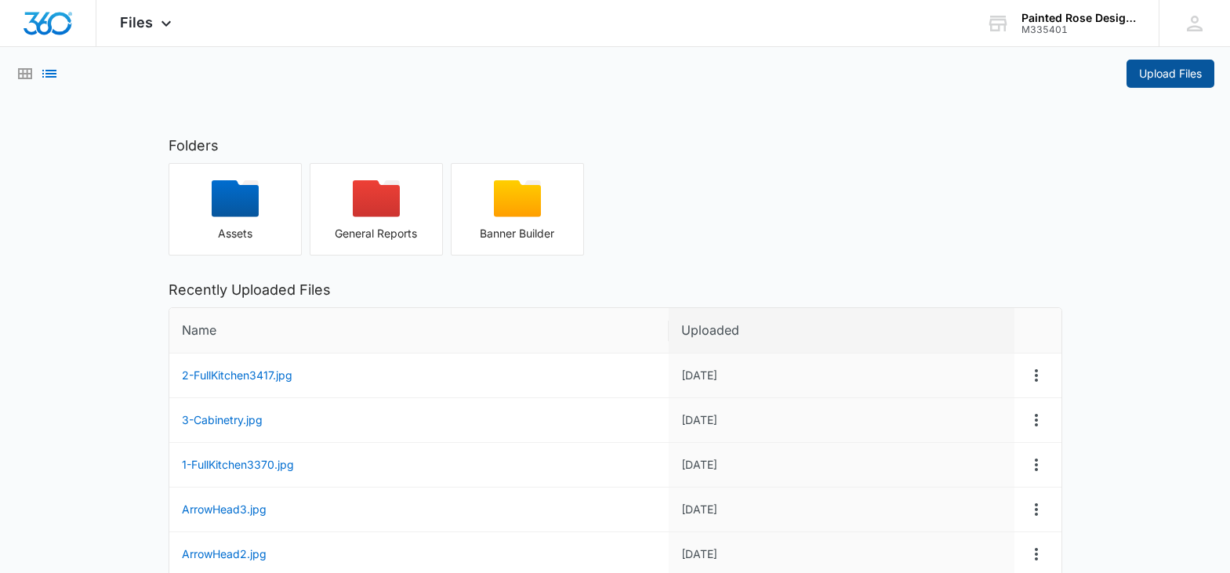
click at [1144, 66] on span "Upload Files" at bounding box center [1170, 73] width 63 height 17
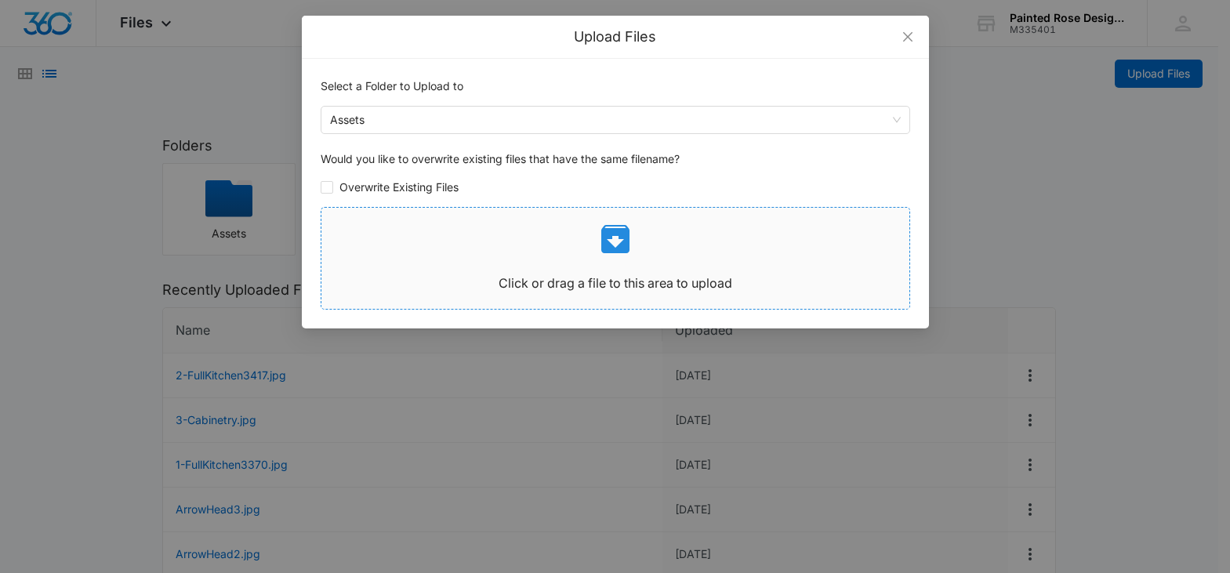
click at [619, 243] on icon at bounding box center [616, 239] width 38 height 38
click at [422, 122] on span "Assets" at bounding box center [615, 120] width 571 height 27
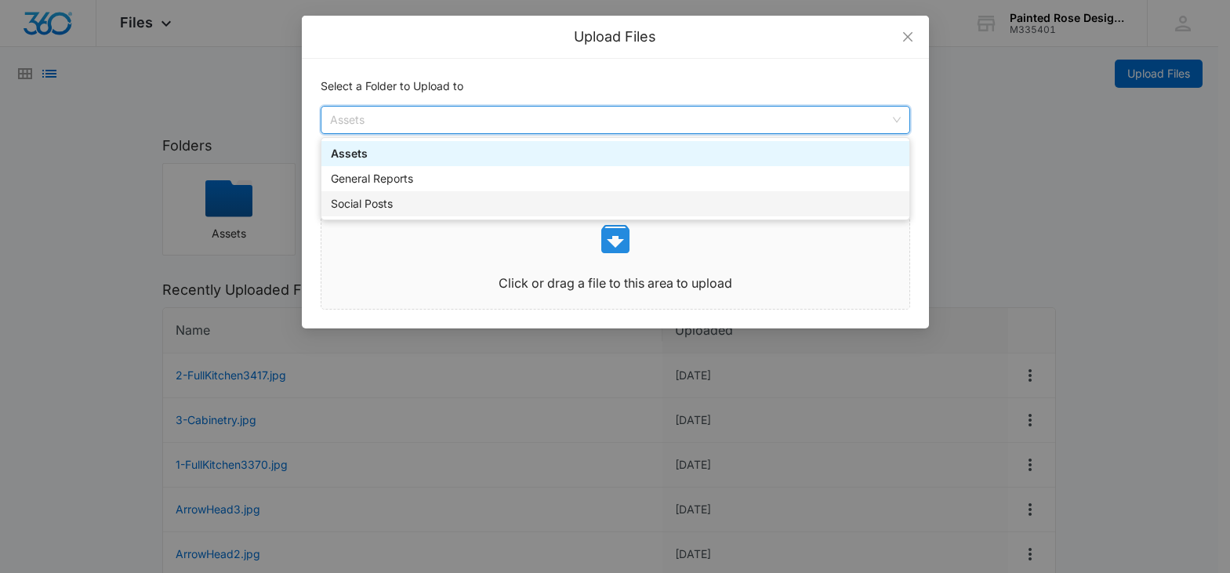
click at [423, 205] on div "Social Posts" at bounding box center [615, 203] width 569 height 17
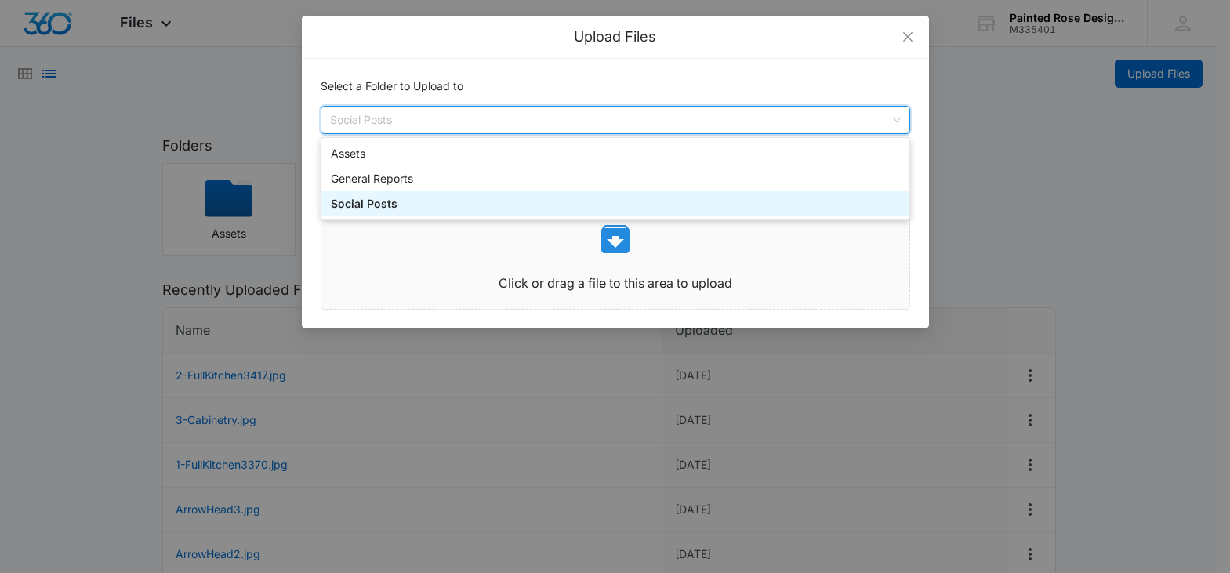
click at [895, 121] on span "Social Posts" at bounding box center [615, 120] width 571 height 27
click at [707, 183] on div "General Reports" at bounding box center [615, 178] width 569 height 17
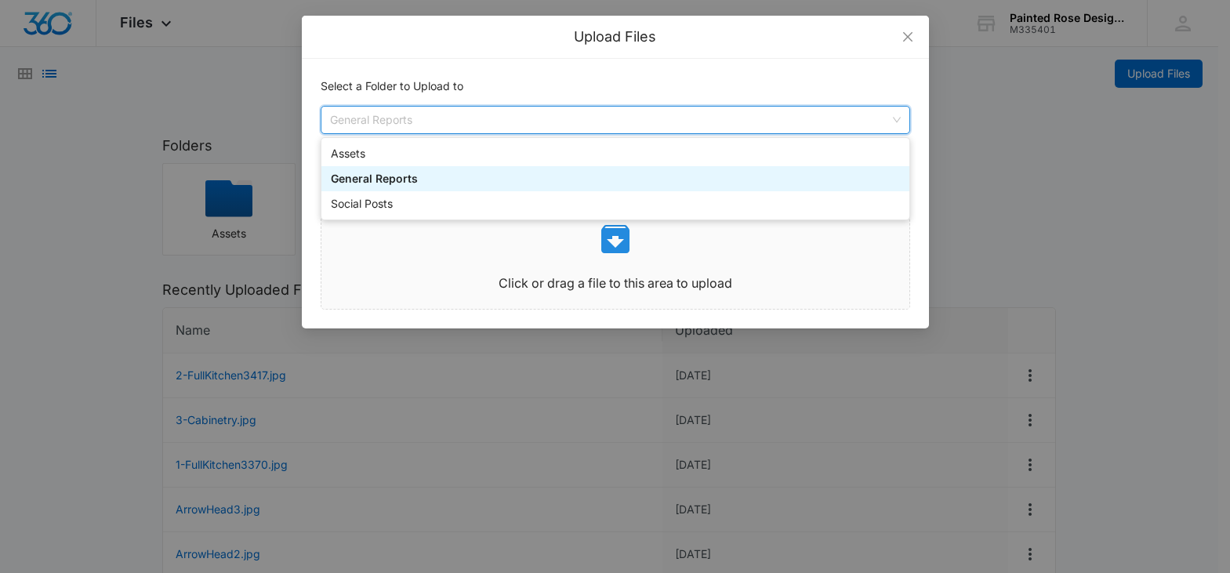
click at [899, 119] on span "General Reports" at bounding box center [615, 120] width 571 height 27
click at [463, 161] on div "Assets" at bounding box center [615, 153] width 569 height 17
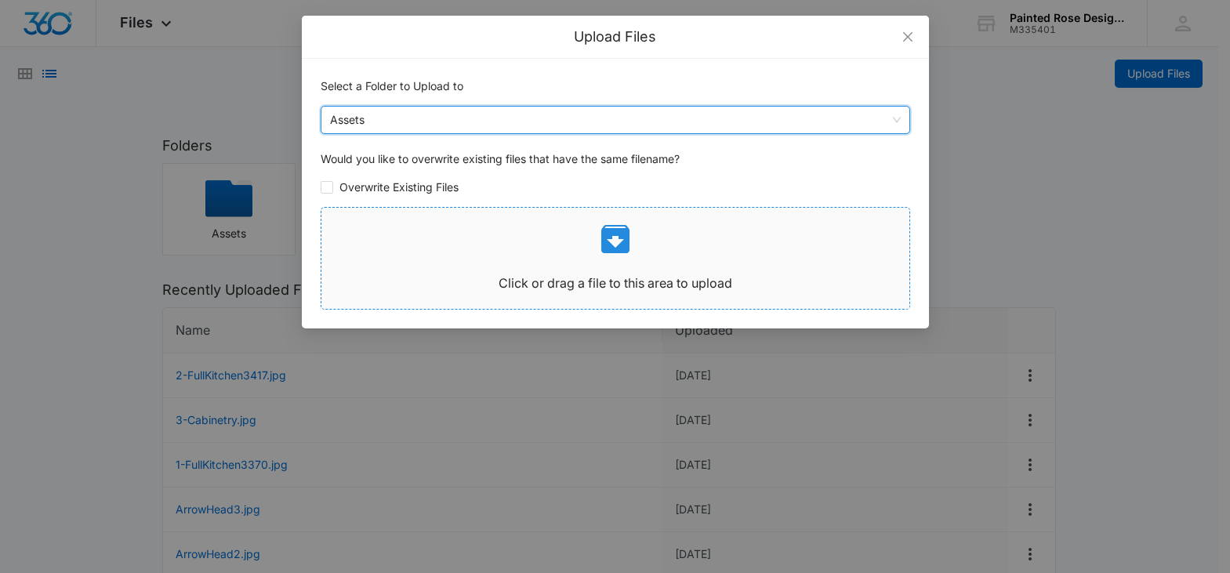
click at [620, 241] on icon at bounding box center [616, 239] width 38 height 38
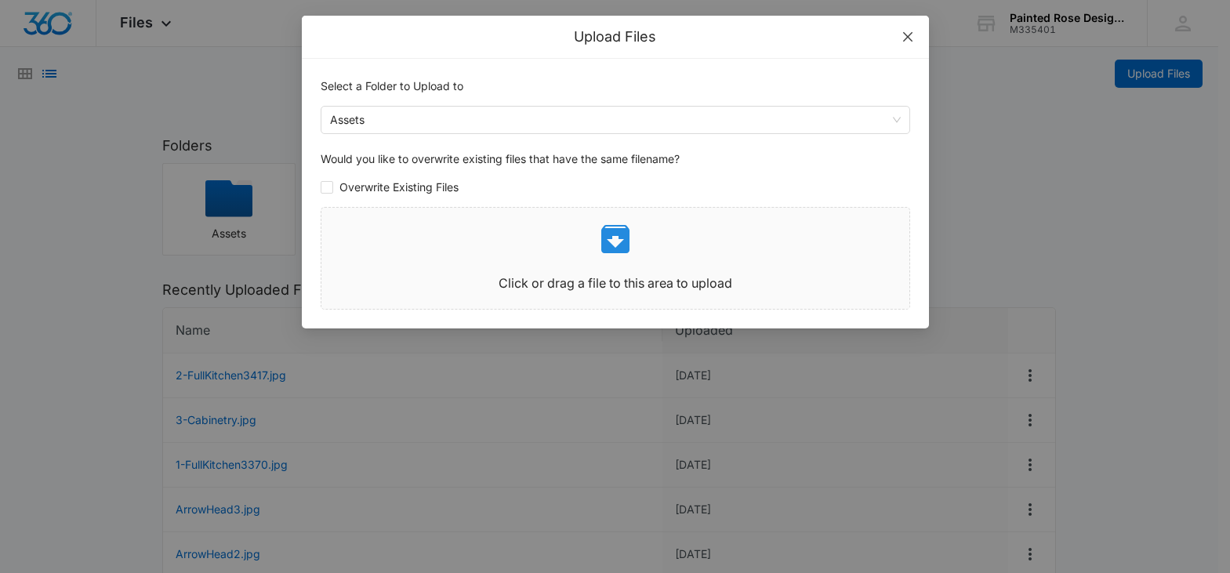
click at [909, 42] on icon "close" at bounding box center [908, 37] width 13 height 13
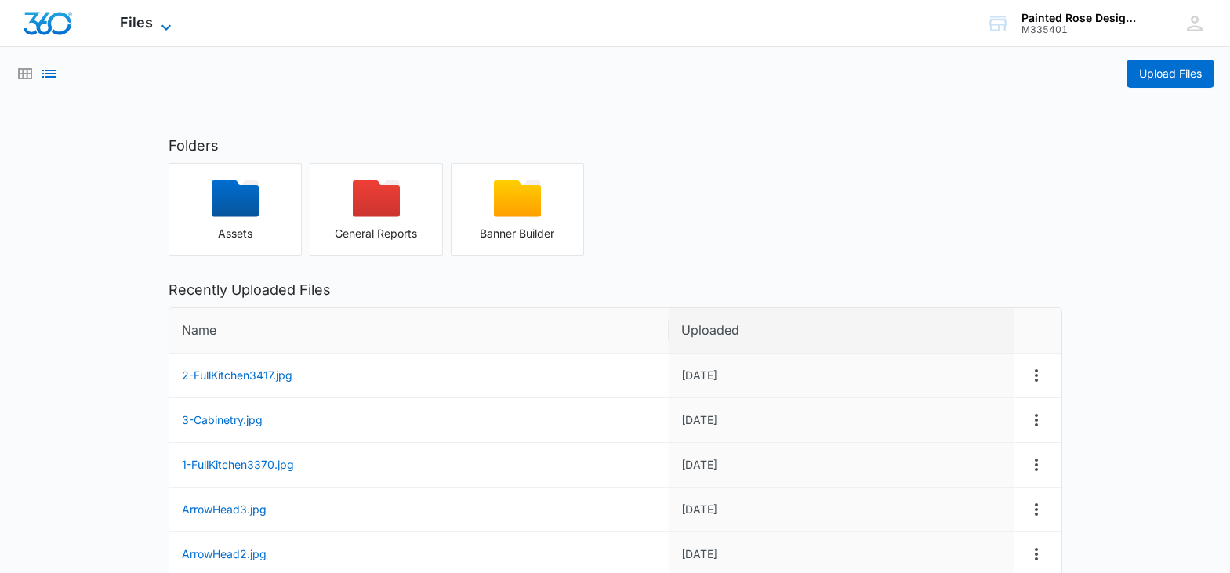
click at [165, 24] on icon at bounding box center [166, 27] width 19 height 19
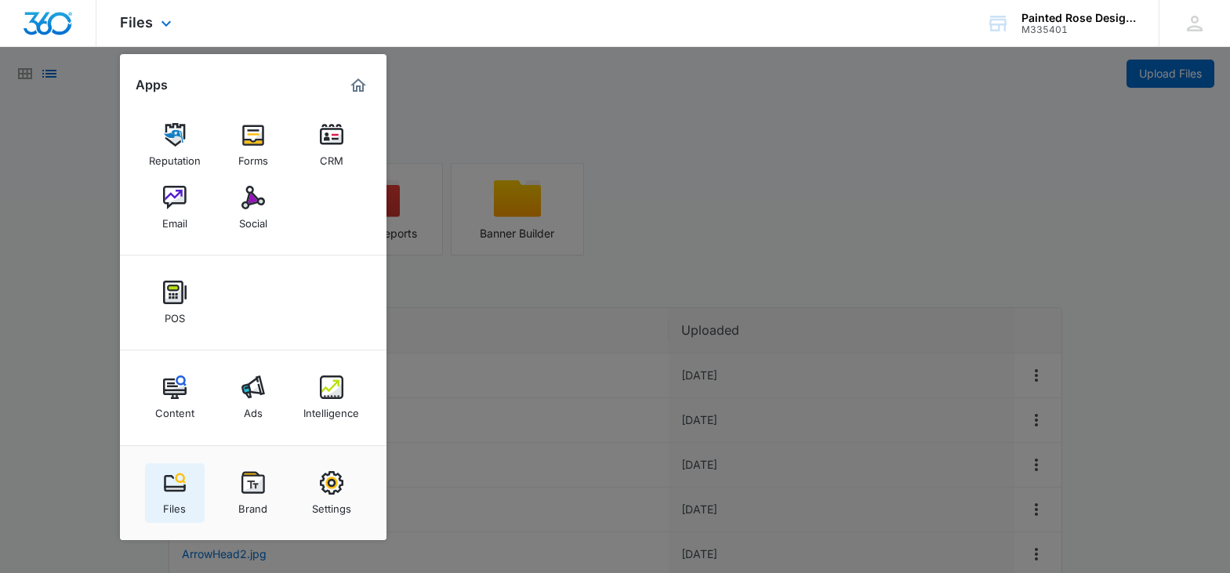
click at [172, 499] on div "Files" at bounding box center [174, 505] width 23 height 20
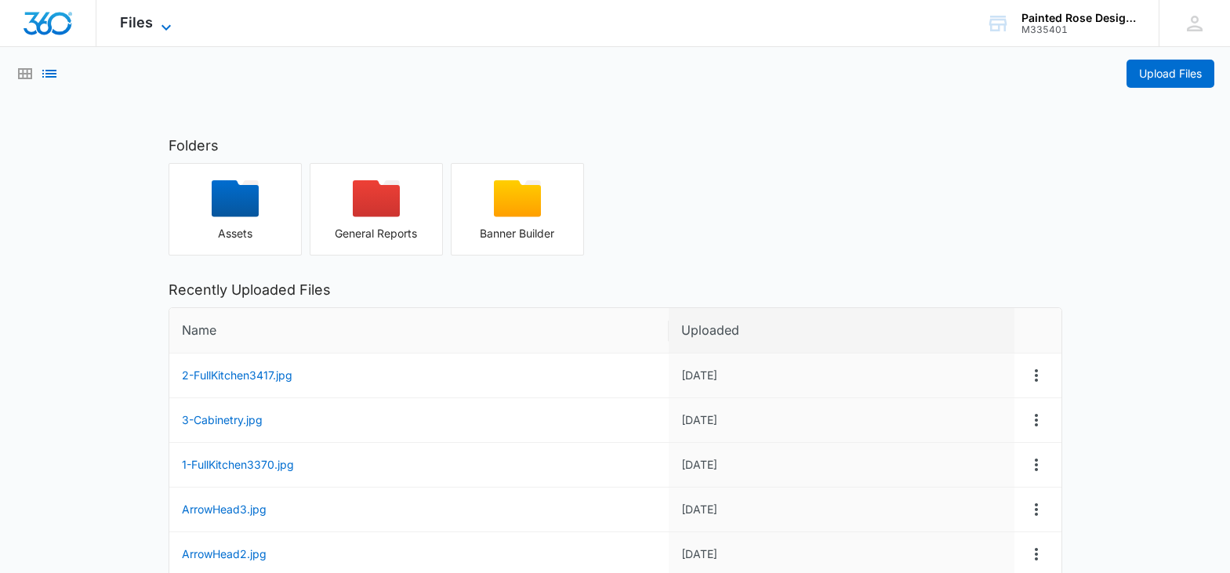
click at [167, 29] on icon at bounding box center [166, 27] width 19 height 19
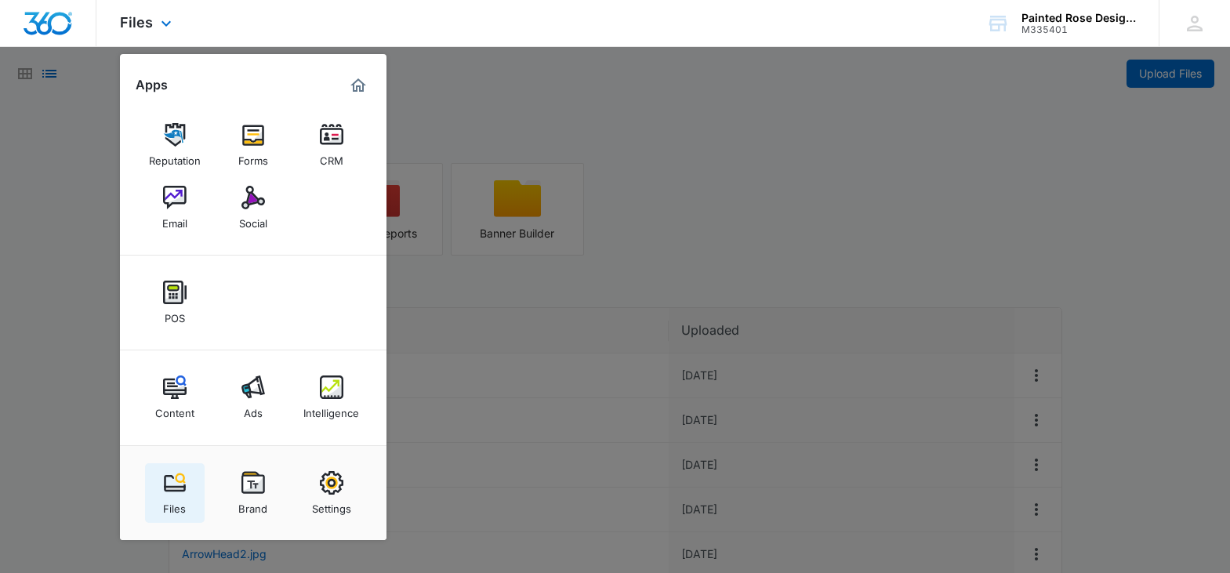
click at [180, 501] on div "Files" at bounding box center [174, 505] width 23 height 20
